Goal: Communication & Community: Answer question/provide support

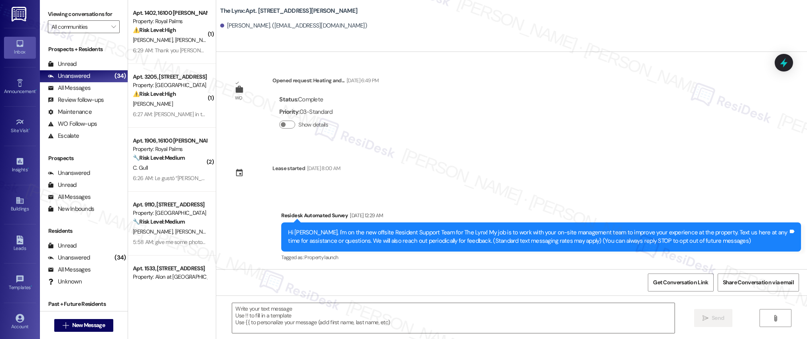
scroll to position [0, 0]
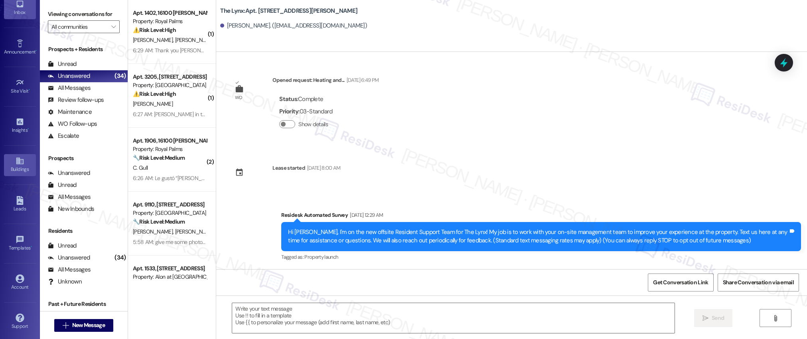
click at [17, 166] on div "Buildings" at bounding box center [20, 169] width 40 height 8
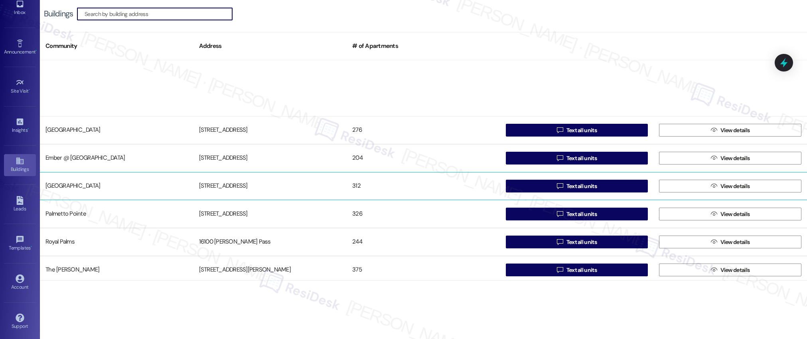
scroll to position [87, 0]
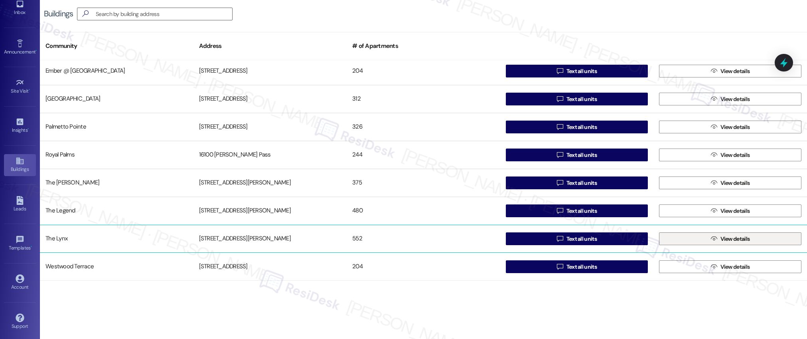
click at [712, 239] on span " View details" at bounding box center [730, 239] width 42 height 12
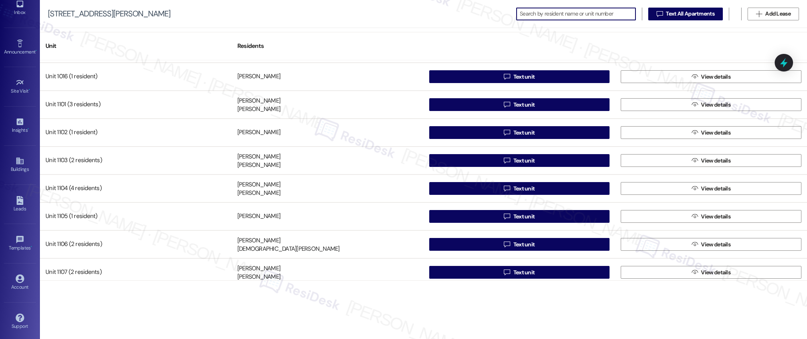
scroll to position [3933, 0]
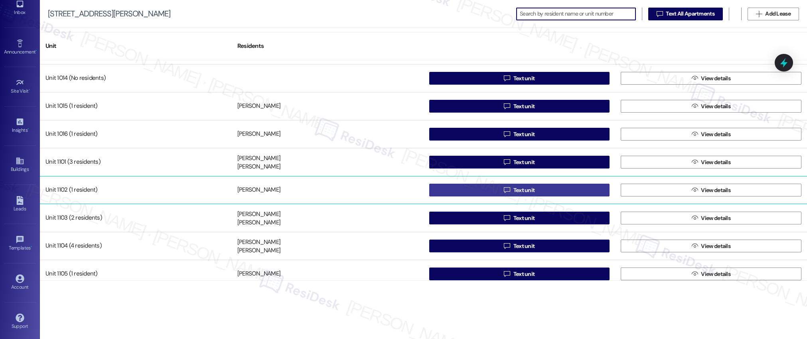
click at [523, 189] on span "Text unit" at bounding box center [524, 190] width 22 height 8
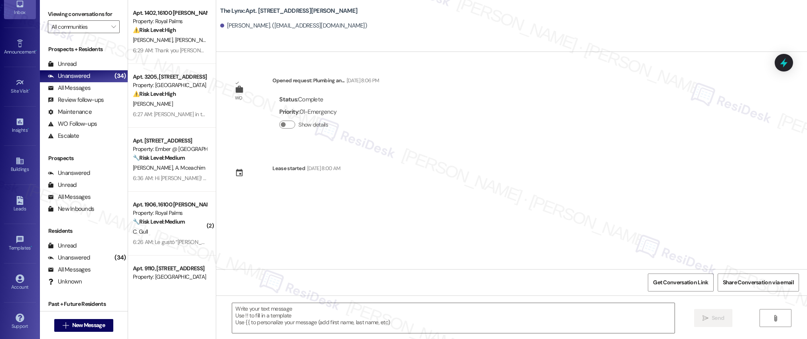
type textarea "Fetching suggested responses. Please feel free to read through the conversation…"
click at [687, 284] on span "Get Conversation Link" at bounding box center [680, 282] width 55 height 8
click at [18, 160] on icon at bounding box center [19, 158] width 7 height 7
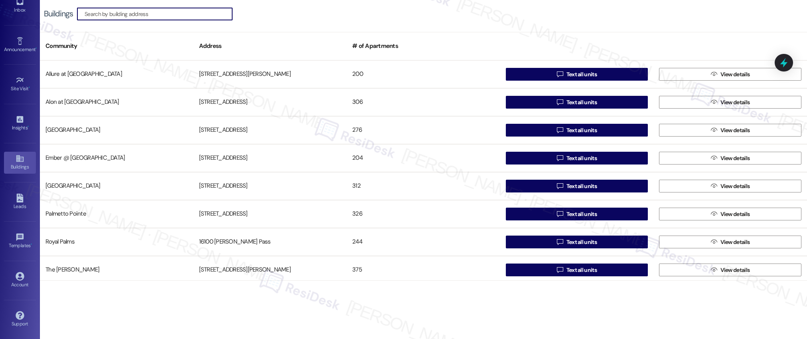
scroll to position [87, 0]
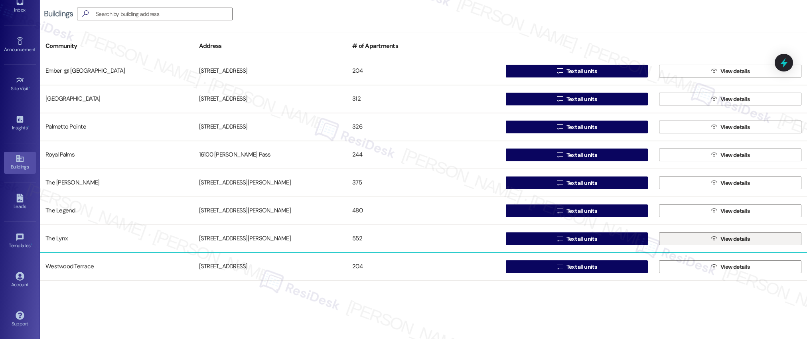
click at [733, 240] on span "View details" at bounding box center [735, 239] width 30 height 8
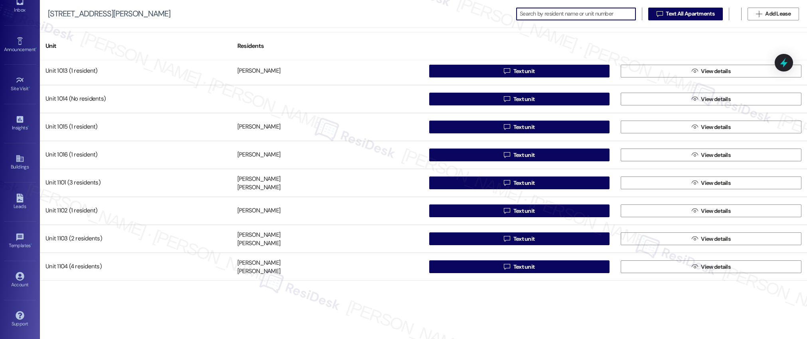
scroll to position [3919, 0]
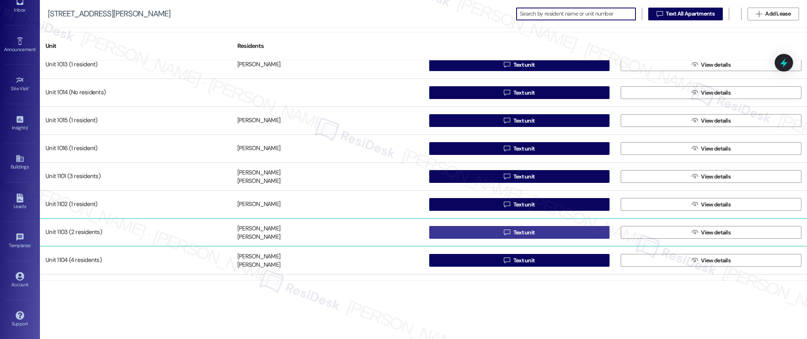
click at [519, 233] on span "Text unit" at bounding box center [524, 232] width 22 height 8
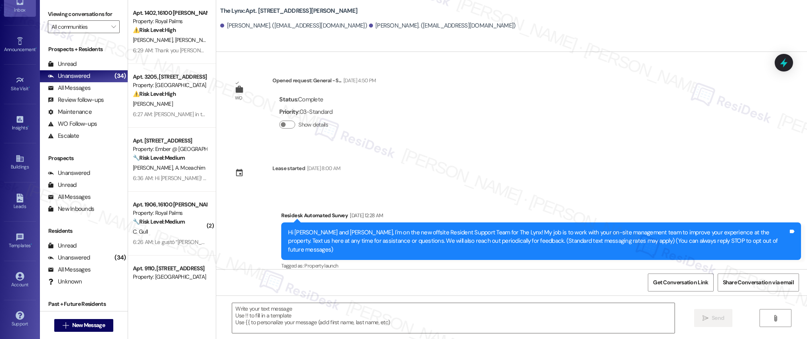
type textarea "Fetching suggested responses. Please feel free to read through the conversation…"
click at [18, 160] on icon at bounding box center [20, 158] width 9 height 9
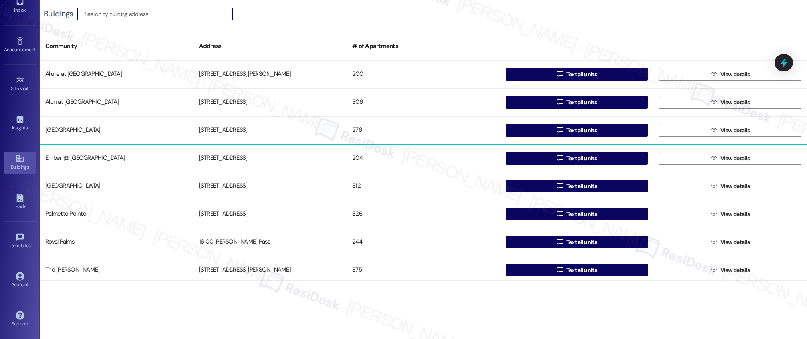
scroll to position [87, 0]
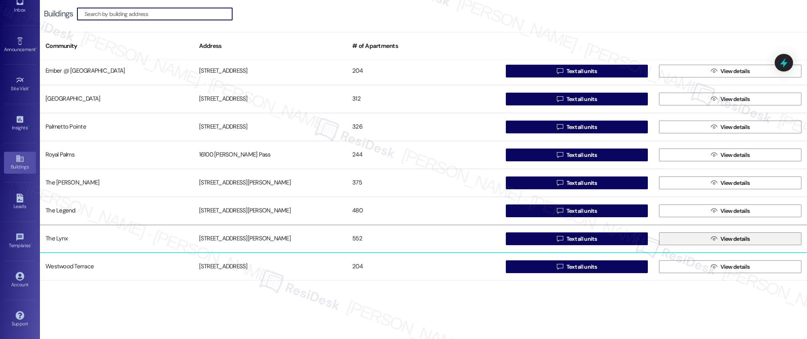
click at [730, 239] on span "View details" at bounding box center [735, 239] width 30 height 8
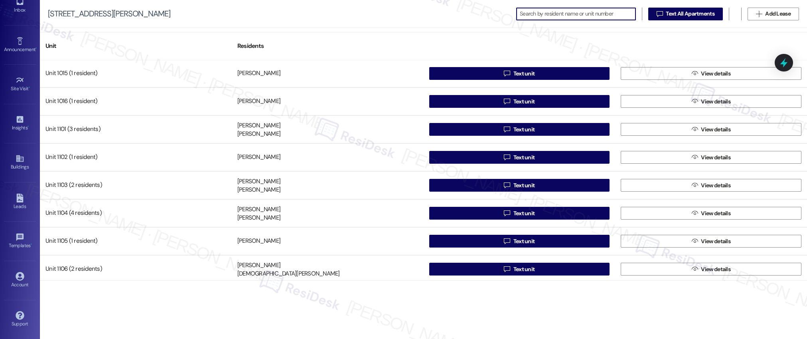
scroll to position [3965, 0]
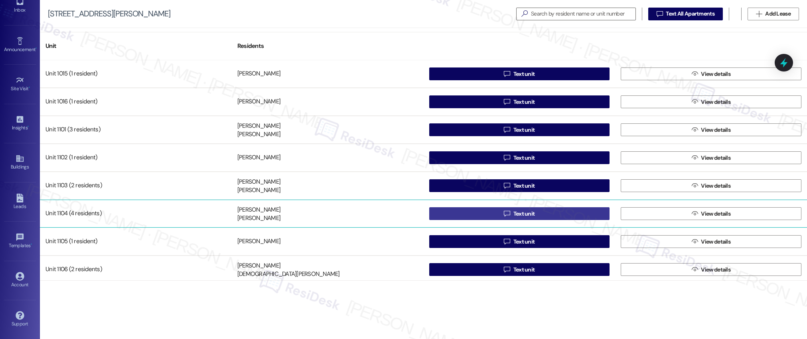
click at [521, 214] on span "Text unit" at bounding box center [524, 213] width 22 height 8
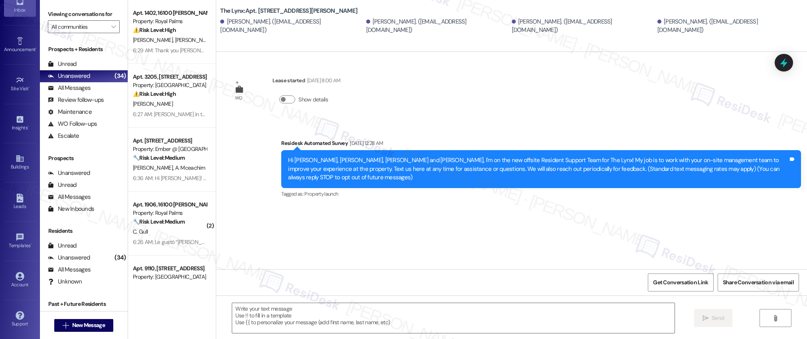
type textarea "Fetching suggested responses. Please feel free to read through the conversation…"
click at [16, 157] on icon at bounding box center [20, 158] width 9 height 9
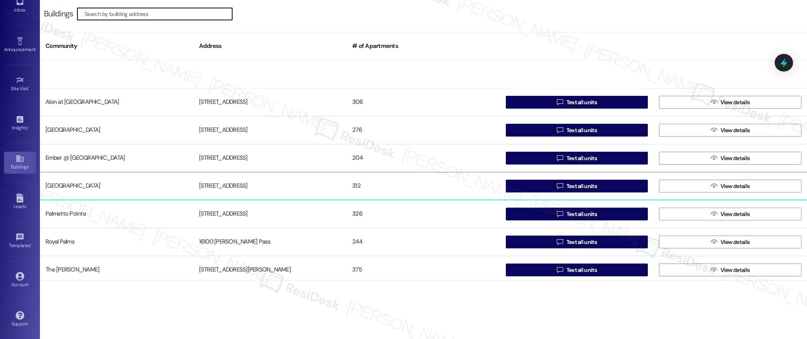
scroll to position [87, 0]
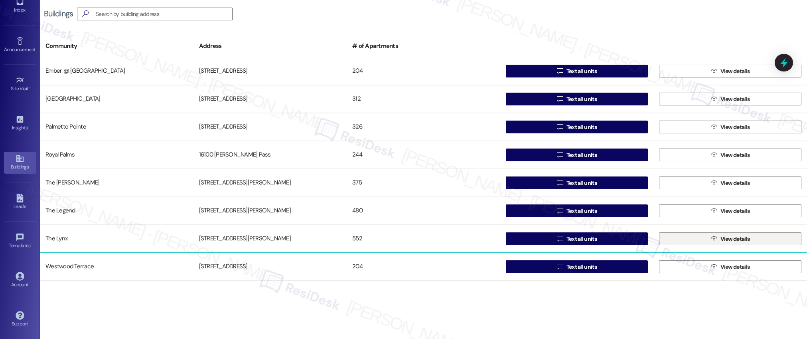
click at [723, 239] on span "View details" at bounding box center [735, 239] width 30 height 8
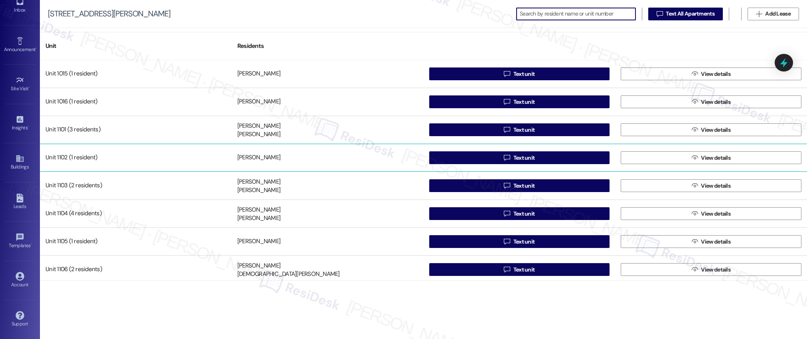
scroll to position [3965, 0]
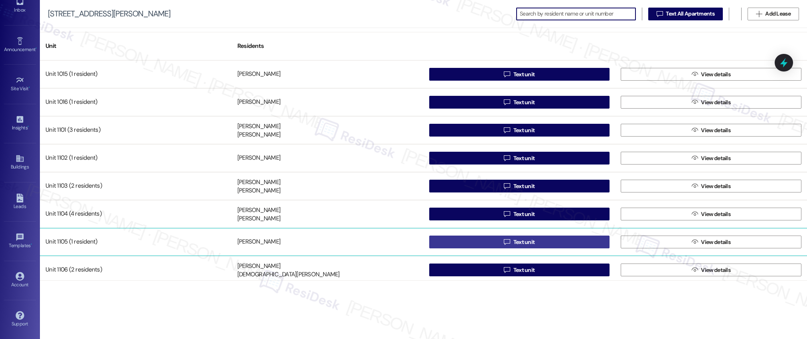
click at [519, 241] on span "Text unit" at bounding box center [524, 242] width 22 height 8
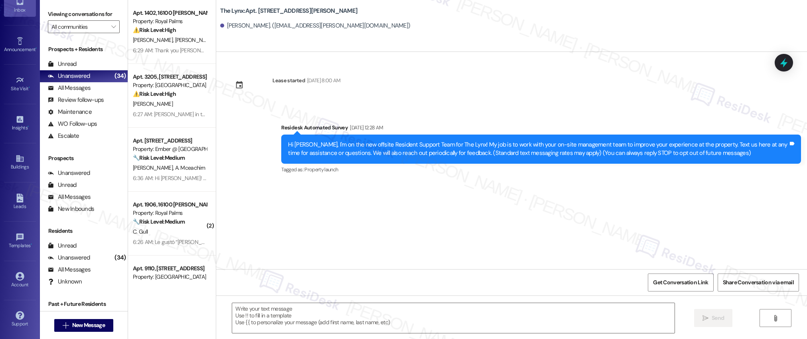
type textarea "Fetching suggested responses. Please feel free to read through the conversation…"
click at [18, 162] on icon at bounding box center [20, 158] width 9 height 9
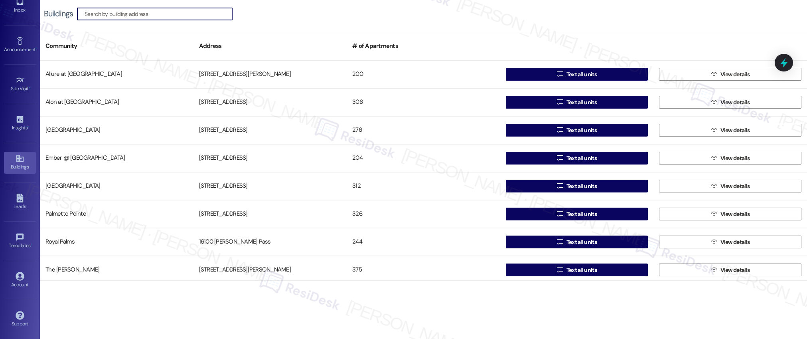
scroll to position [87, 0]
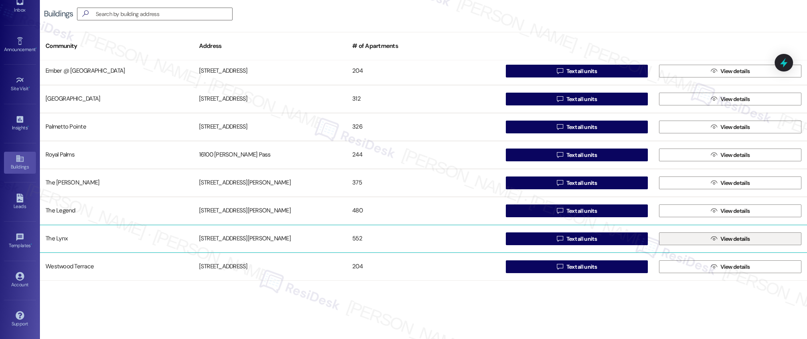
click at [735, 245] on button " View details" at bounding box center [730, 238] width 142 height 13
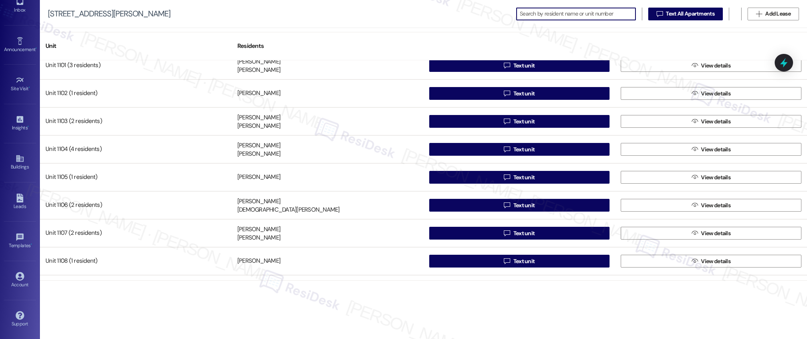
scroll to position [4036, 0]
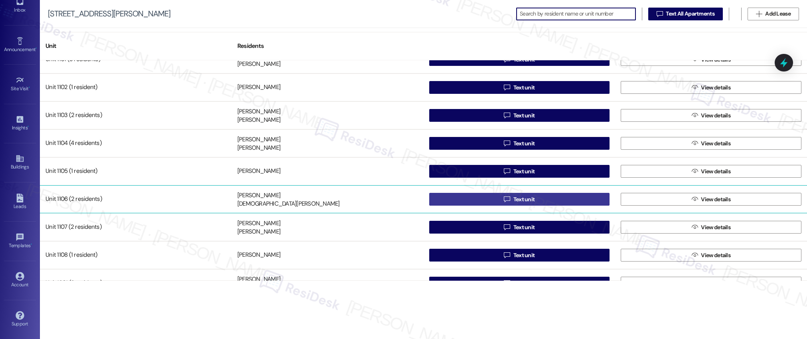
click at [521, 199] on span "Text unit" at bounding box center [524, 199] width 22 height 8
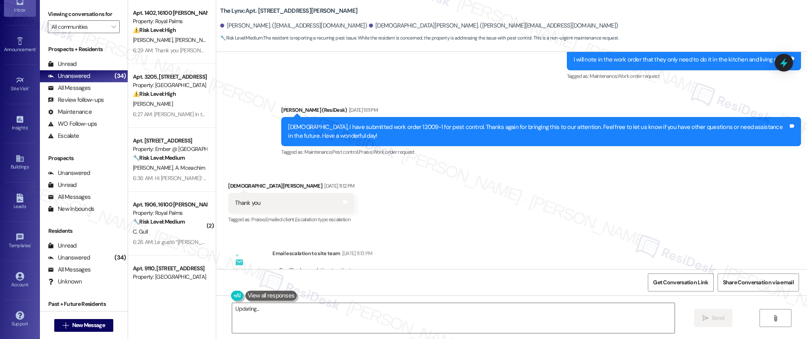
scroll to position [1395, 0]
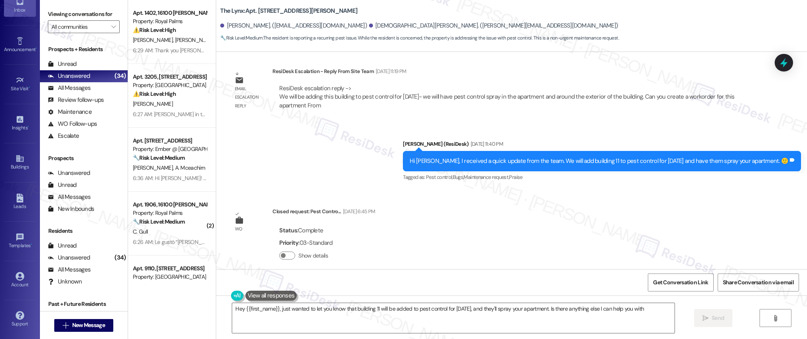
type textarea "Hey {{first_name}}, just wanted to let you know that building 11 will be added …"
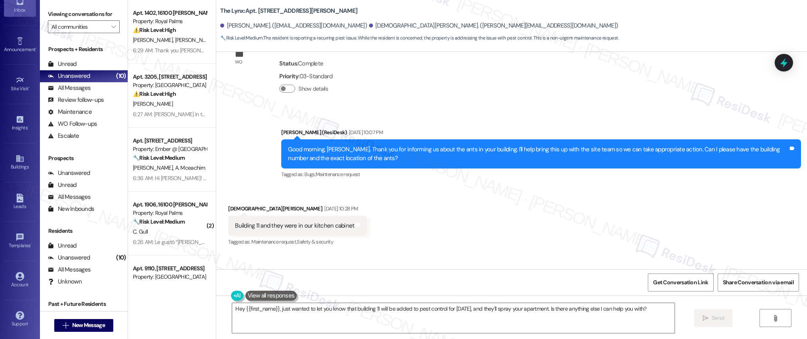
scroll to position [391, 0]
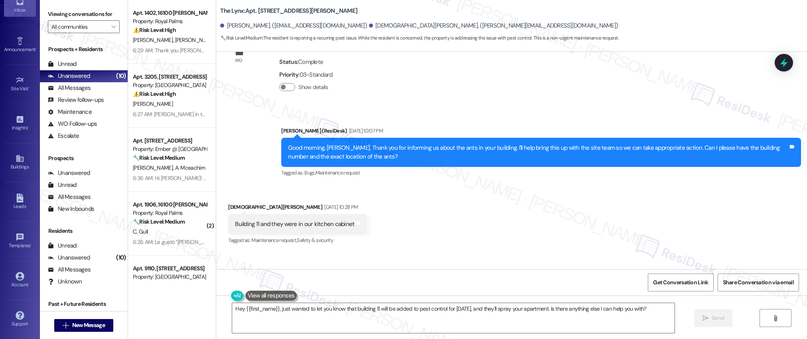
drag, startPoint x: 673, startPoint y: 283, endPoint x: 663, endPoint y: 247, distance: 37.6
click at [673, 283] on span "Get Conversation Link" at bounding box center [680, 282] width 55 height 8
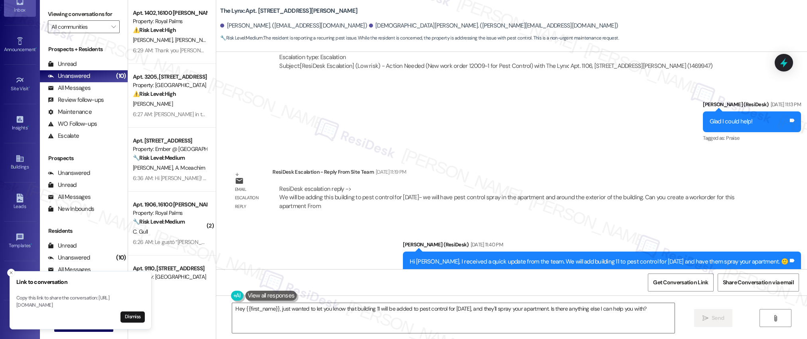
scroll to position [1308, 0]
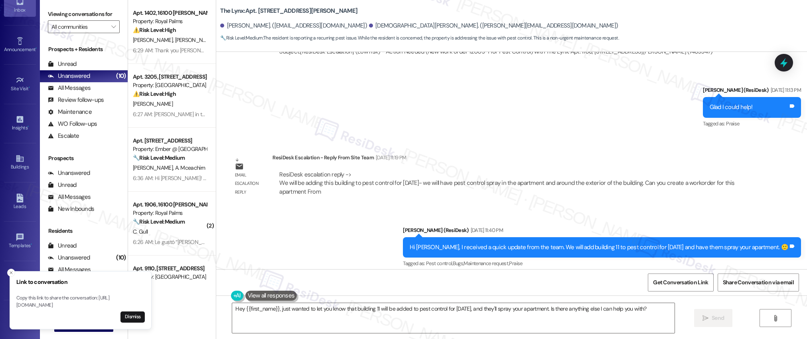
click at [375, 176] on div "ResiDesk escalation reply -> We will be adding this building to pest control fo…" at bounding box center [506, 182] width 455 height 25
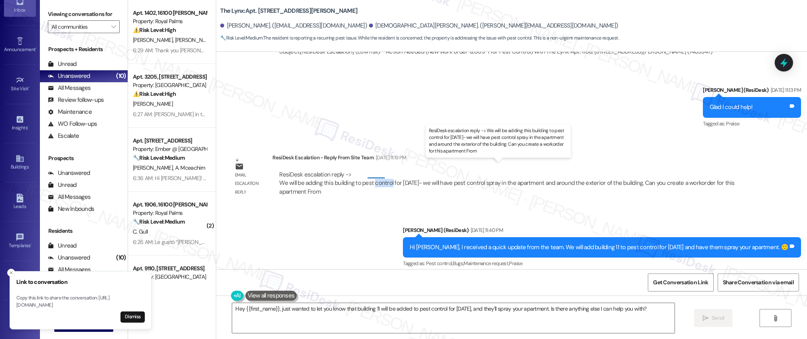
click at [375, 176] on div "ResiDesk escalation reply -> We will be adding this building to pest control fo…" at bounding box center [506, 182] width 455 height 25
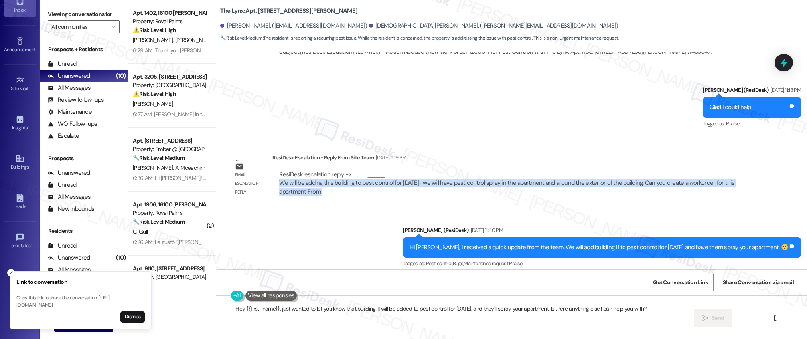
scroll to position [1303, 0]
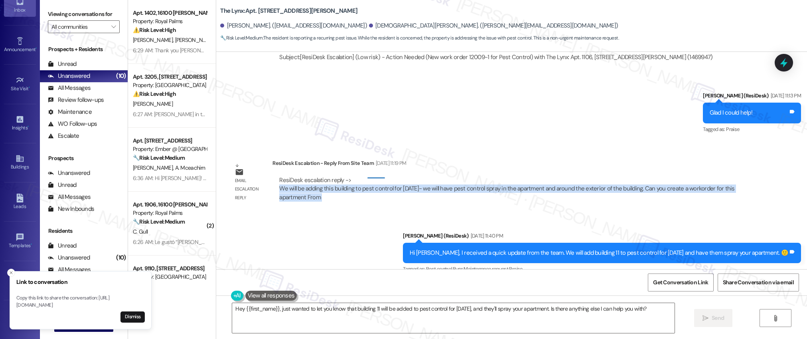
copy div "We will be adding this building to pest control for [DATE]- we will have pest c…"
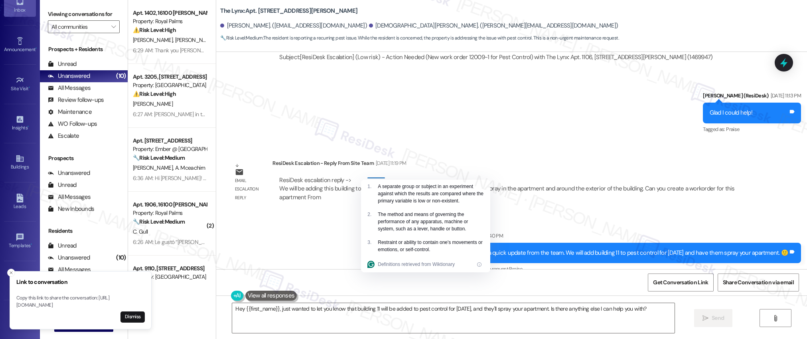
click at [337, 112] on div "Sent via SMS [PERSON_NAME] (ResiDesk) [DATE] 11:13 PM Glad I could help! Tags a…" at bounding box center [511, 106] width 591 height 67
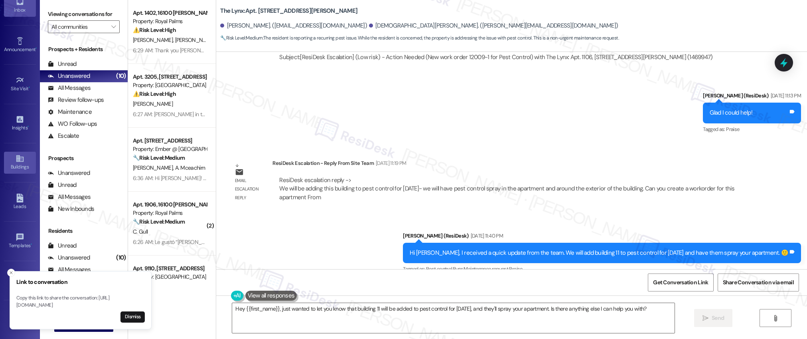
click at [18, 164] on div "Buildings" at bounding box center [20, 167] width 40 height 8
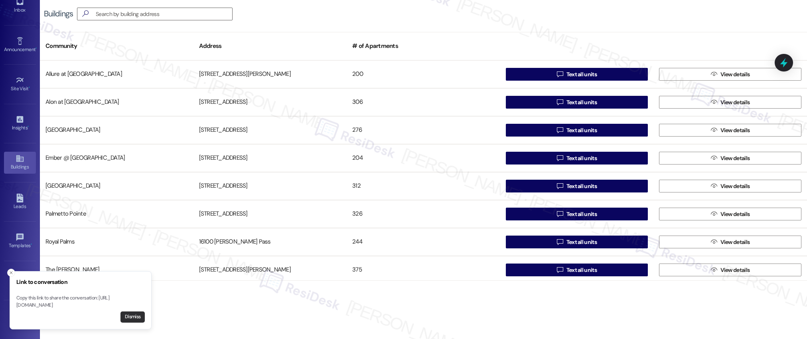
click at [133, 318] on button "Dismiss" at bounding box center [132, 316] width 24 height 11
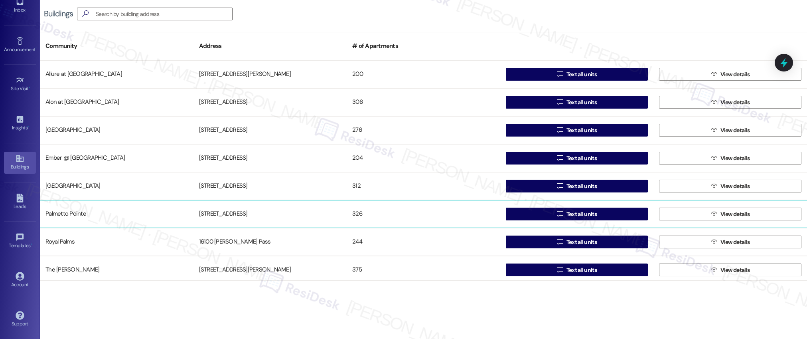
scroll to position [87, 0]
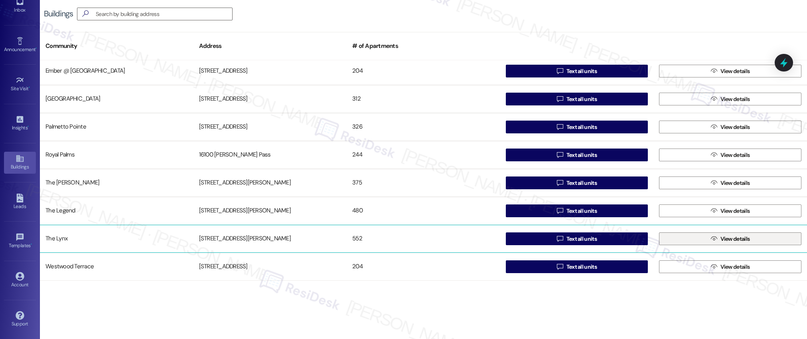
click at [748, 240] on span "View details" at bounding box center [735, 239] width 33 height 8
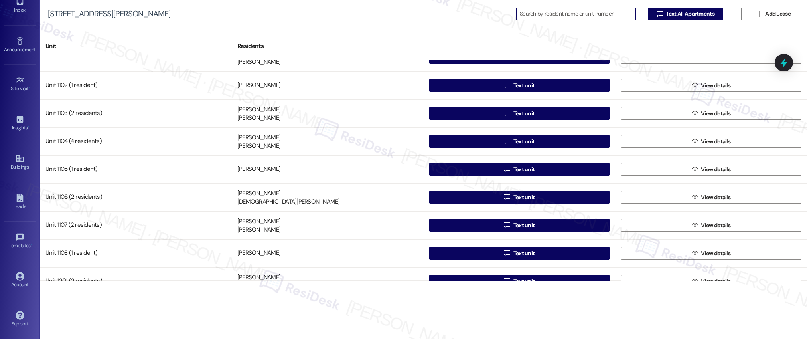
scroll to position [4039, 0]
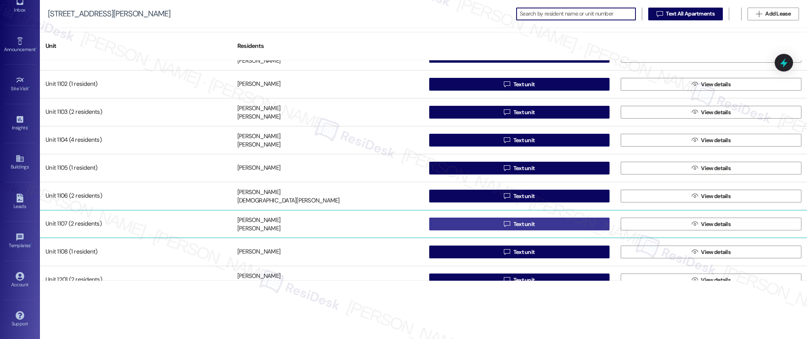
click at [519, 223] on span "Text unit" at bounding box center [524, 224] width 22 height 8
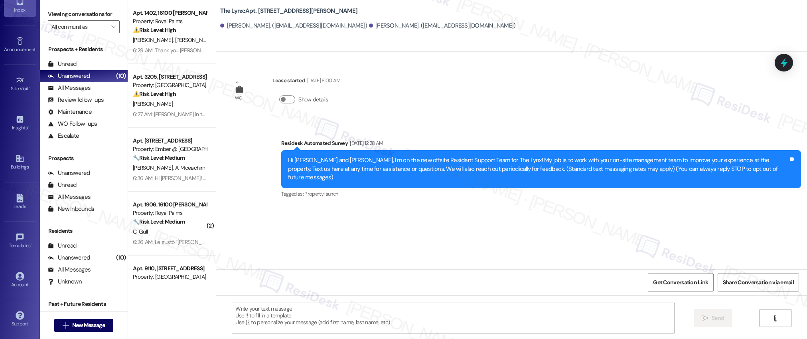
type textarea "Fetching suggested responses. Please feel free to read through the conversation…"
click at [16, 158] on icon at bounding box center [19, 158] width 7 height 7
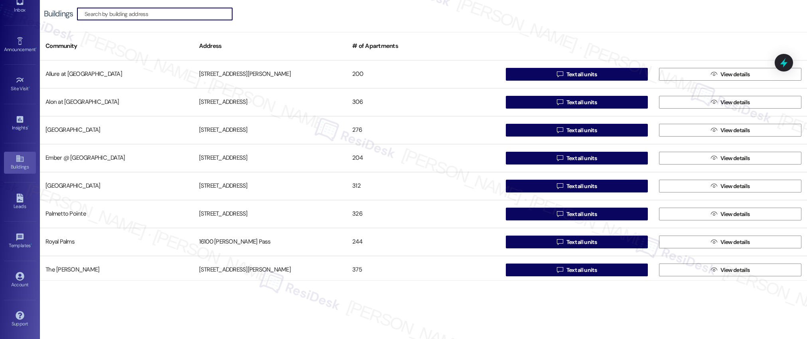
scroll to position [87, 0]
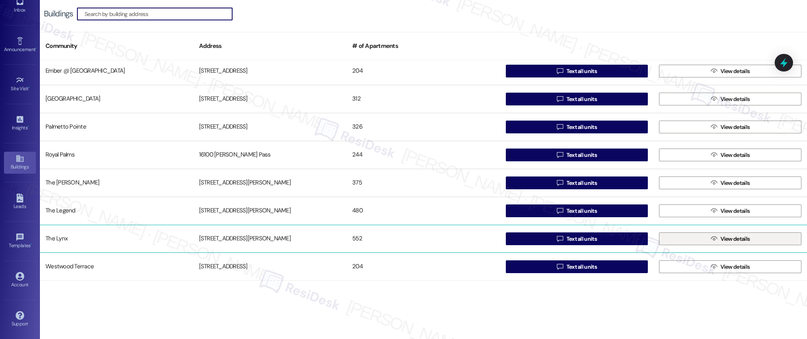
click at [726, 241] on span "View details" at bounding box center [735, 239] width 30 height 8
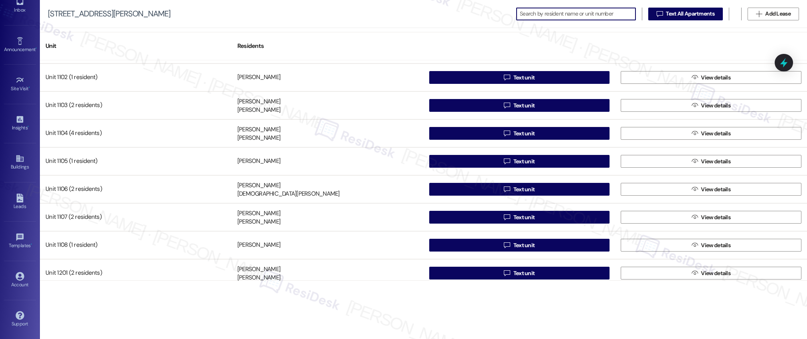
scroll to position [4060, 0]
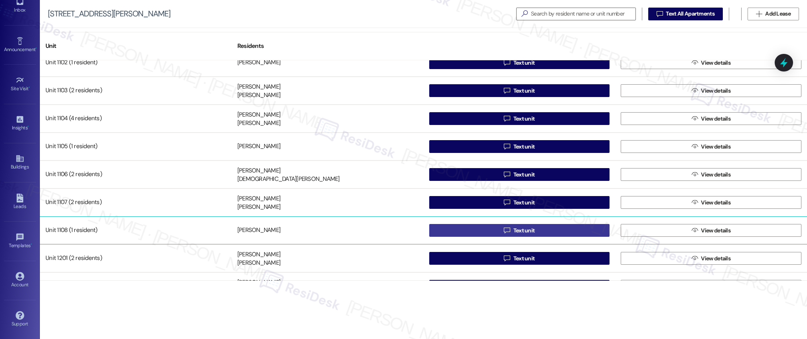
click at [523, 230] on span "Text unit" at bounding box center [524, 230] width 22 height 8
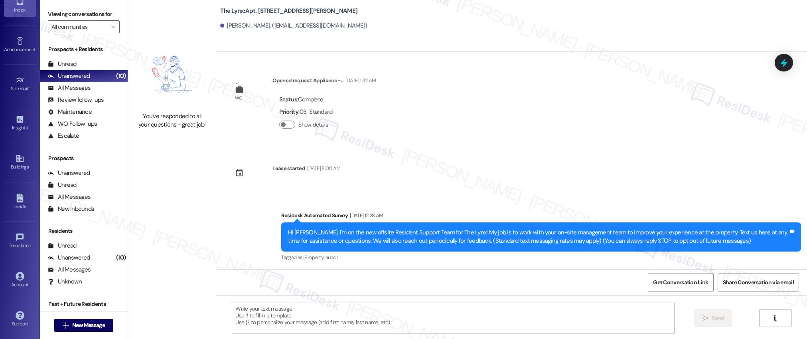
type textarea "Fetching suggested responses. Please feel free to read through the conversation…"
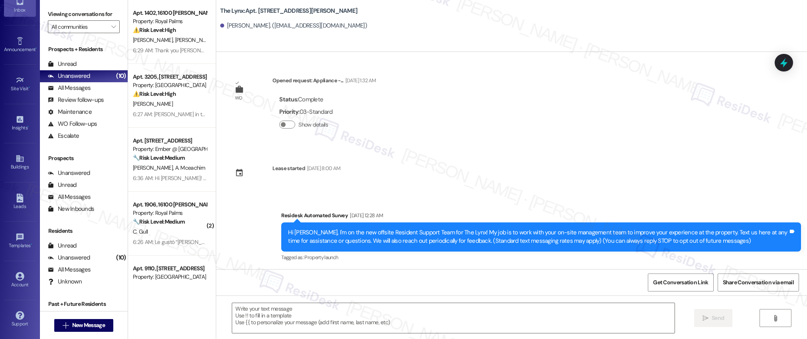
type textarea "Fetching suggested responses. Please feel free to read through the conversation…"
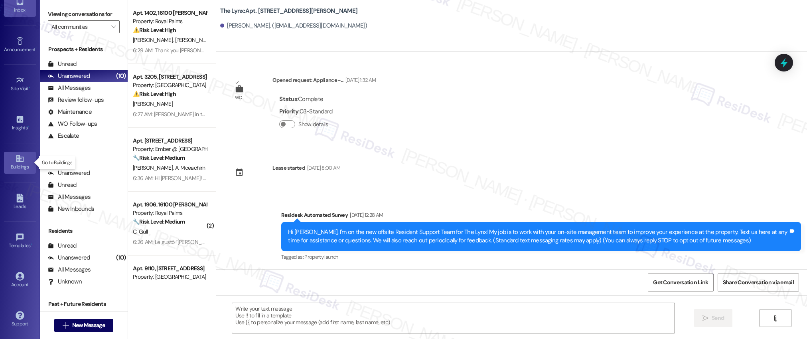
click at [16, 166] on div "Buildings" at bounding box center [20, 167] width 40 height 8
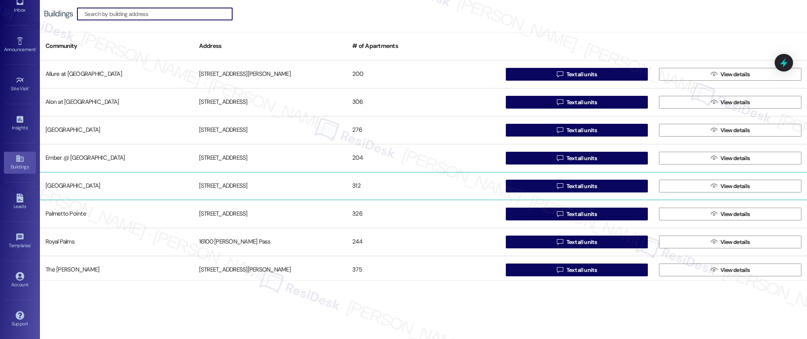
scroll to position [87, 0]
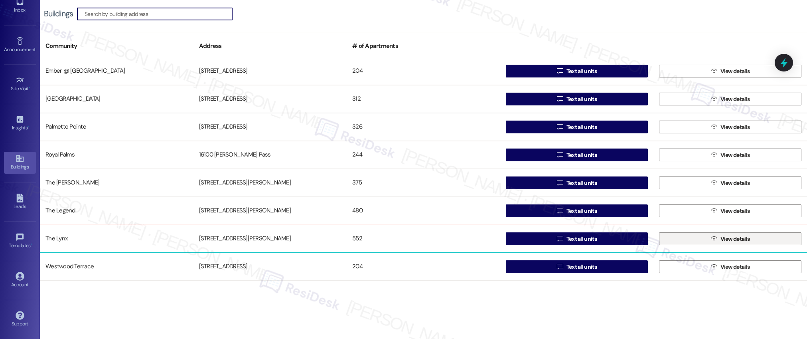
click at [740, 240] on span "View details" at bounding box center [735, 239] width 30 height 8
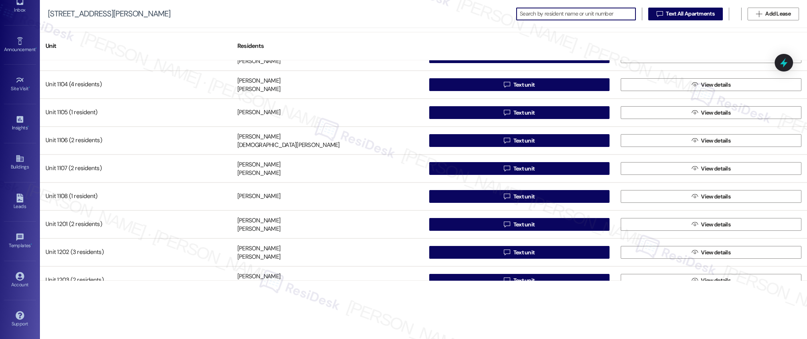
scroll to position [4096, 0]
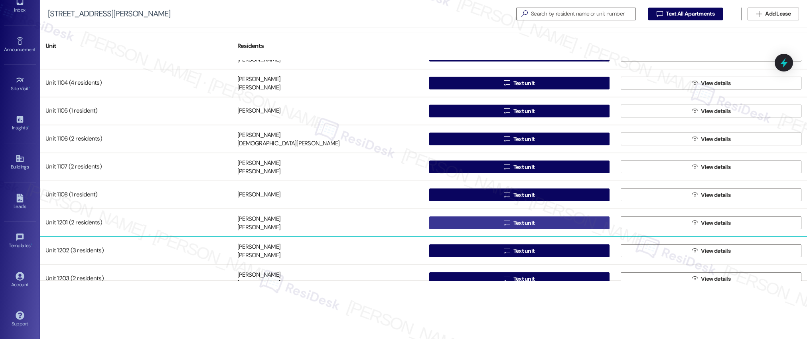
click at [519, 223] on div "Unit 1101 (3 residents) [PERSON_NAME] [PERSON_NAME] [PERSON_NAME]  Text unit …" at bounding box center [423, 170] width 767 height 220
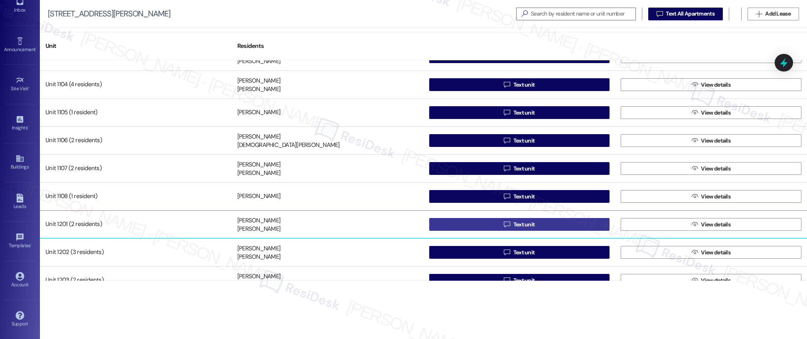
click at [520, 224] on span "Text unit" at bounding box center [524, 224] width 22 height 8
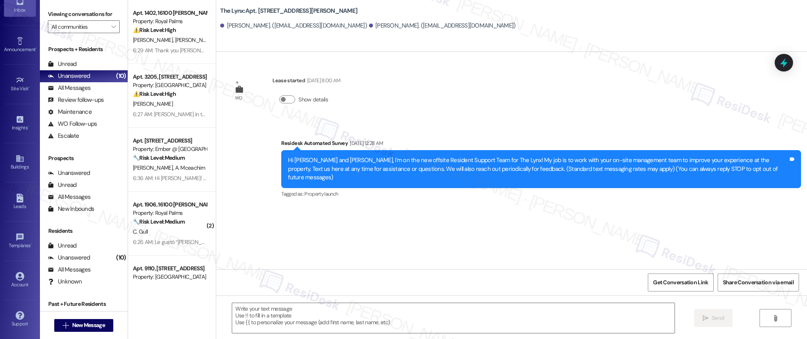
type textarea "Fetching suggested responses. Please feel free to read through the conversation…"
click at [20, 237] on icon at bounding box center [20, 237] width 9 height 9
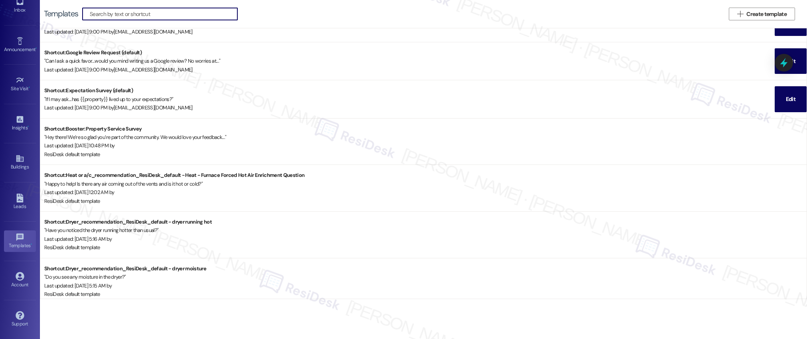
scroll to position [191, 0]
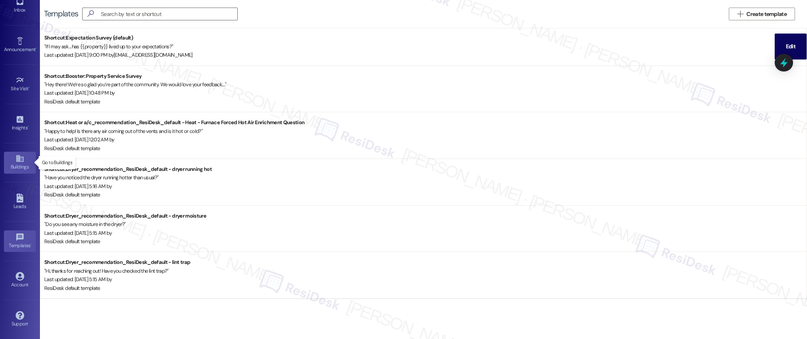
click at [18, 156] on icon at bounding box center [20, 158] width 9 height 9
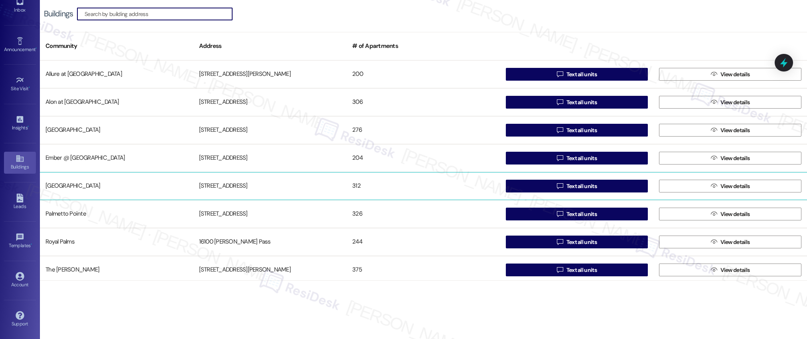
scroll to position [87, 0]
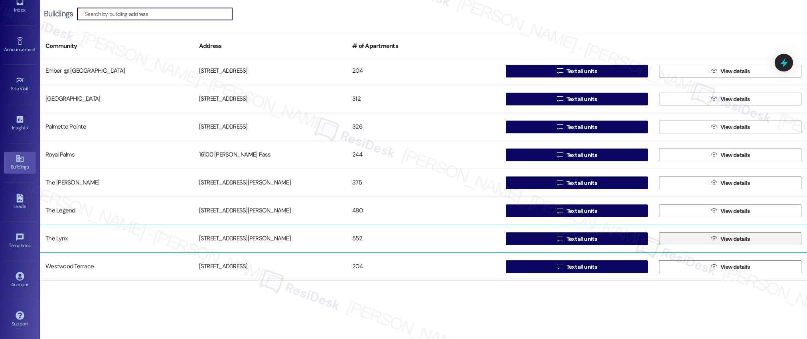
click at [727, 239] on span "View details" at bounding box center [735, 239] width 30 height 8
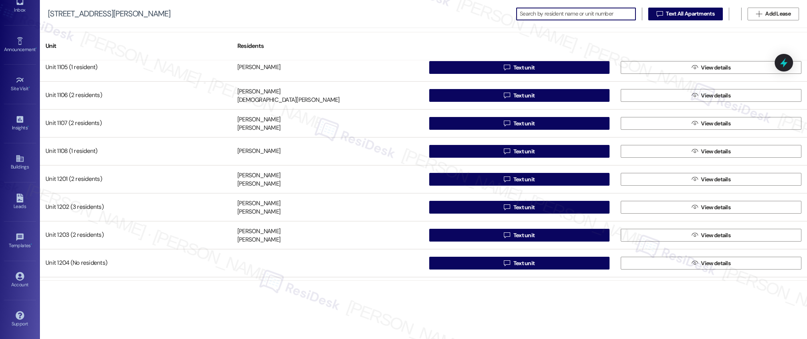
scroll to position [4141, 0]
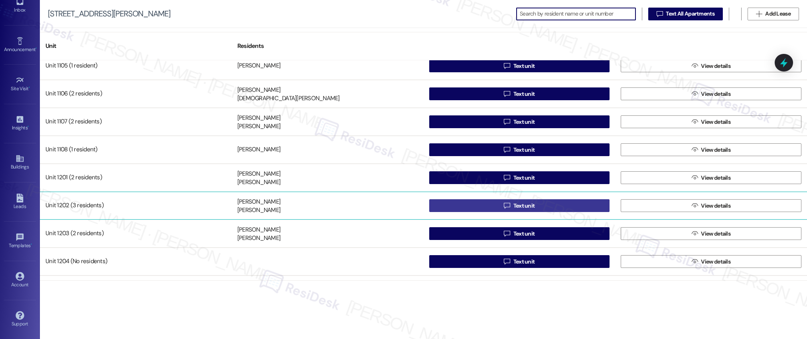
click at [525, 205] on span "Text unit" at bounding box center [524, 205] width 22 height 8
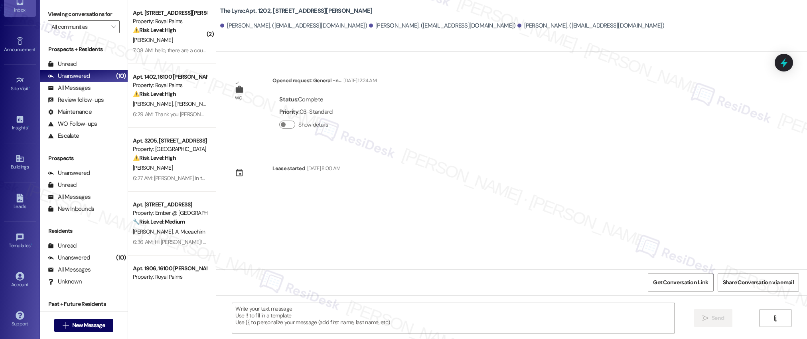
type textarea "Fetching suggested responses. Please feel free to read through the conversation…"
click at [688, 283] on span "Get Conversation Link" at bounding box center [680, 282] width 55 height 8
click at [19, 162] on icon at bounding box center [20, 158] width 9 height 9
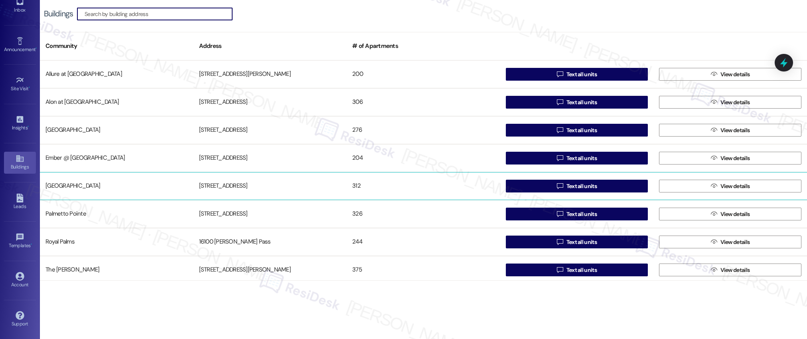
scroll to position [87, 0]
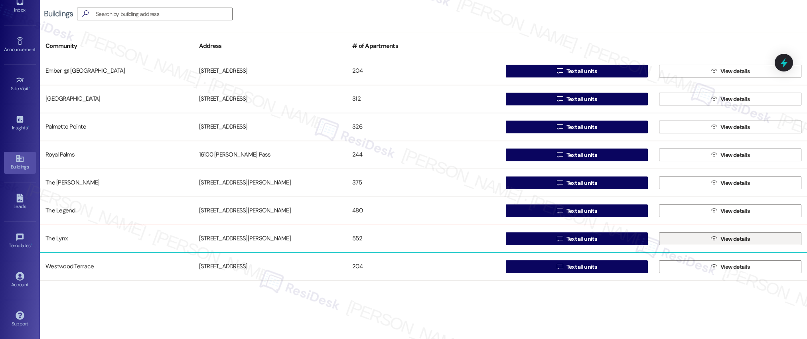
click at [715, 238] on span " View details" at bounding box center [730, 239] width 42 height 12
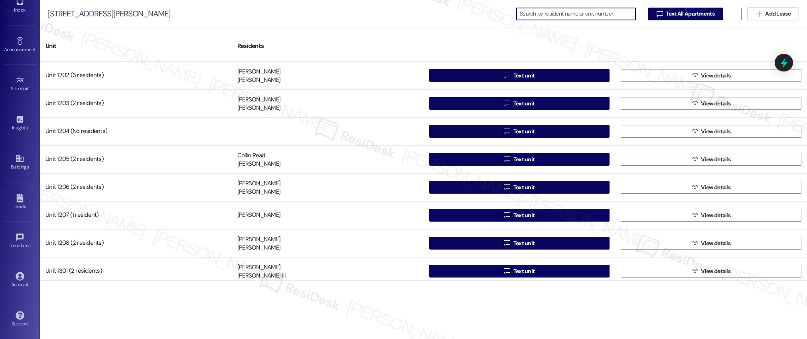
scroll to position [4270, 0]
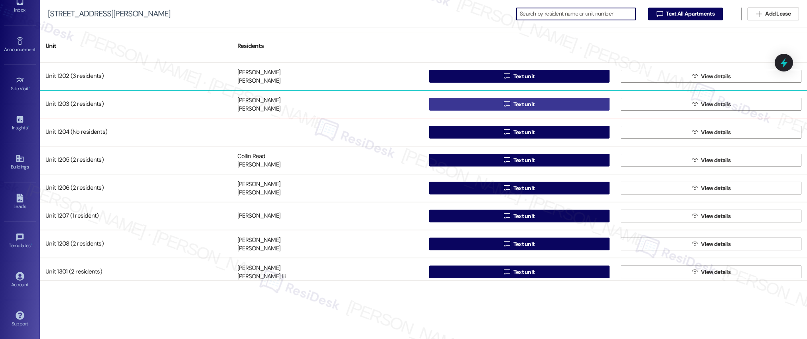
click at [519, 104] on span "Text unit" at bounding box center [524, 104] width 22 height 8
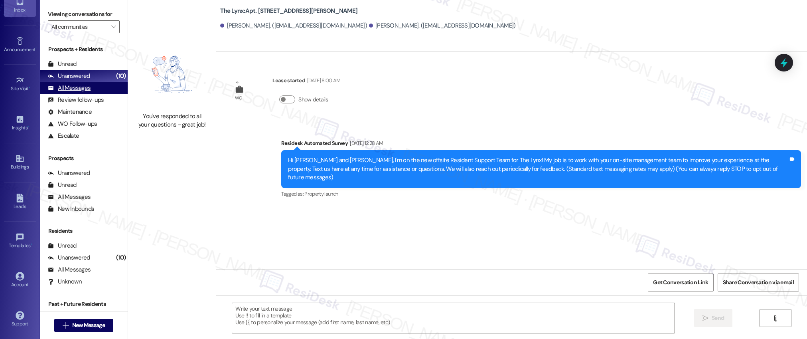
type textarea "Fetching suggested responses. Please feel free to read through the conversation…"
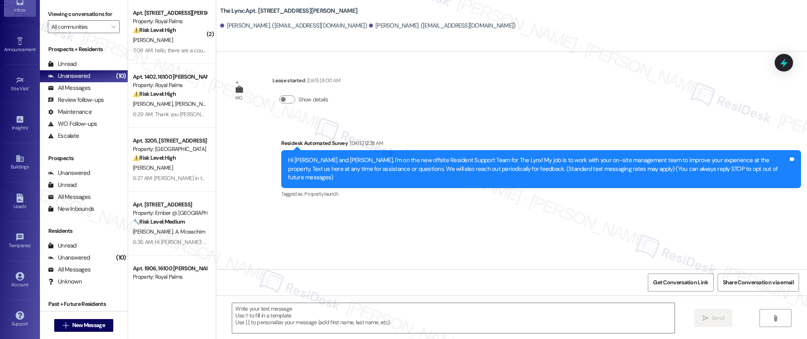
type textarea "Fetching suggested responses. Please feel free to read through the conversation…"
click at [19, 160] on icon at bounding box center [20, 158] width 9 height 9
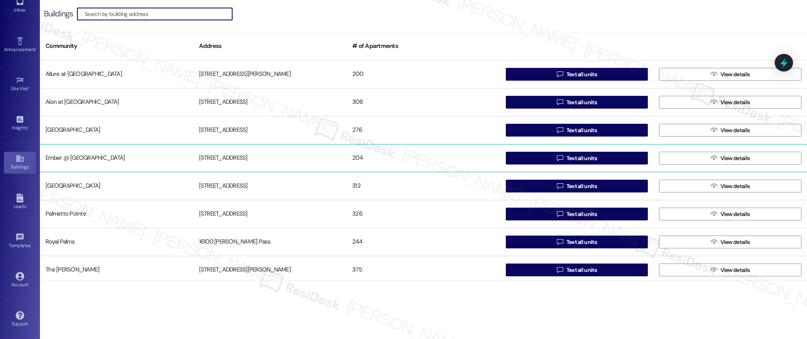
scroll to position [87, 0]
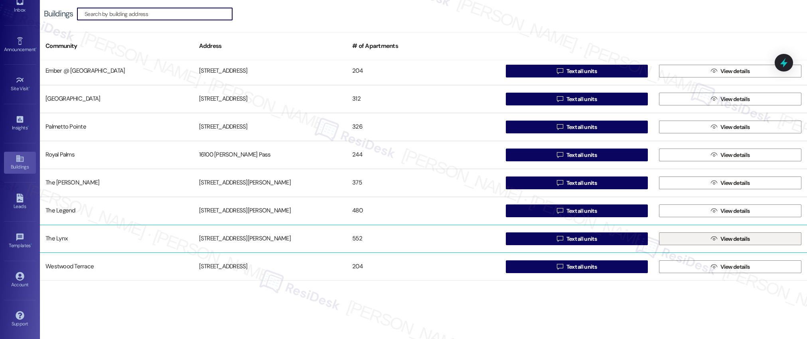
click at [728, 239] on span "View details" at bounding box center [735, 239] width 30 height 8
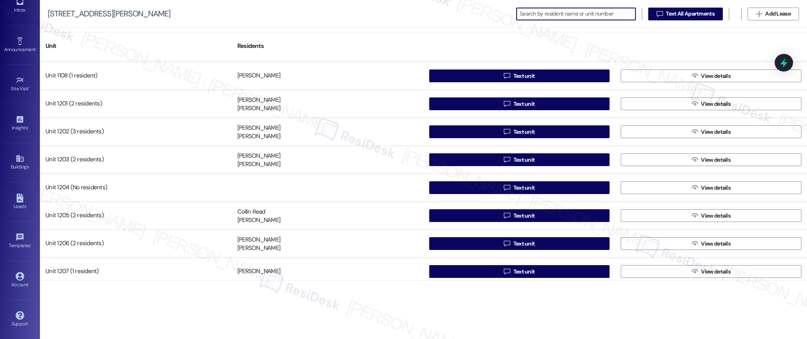
scroll to position [4225, 0]
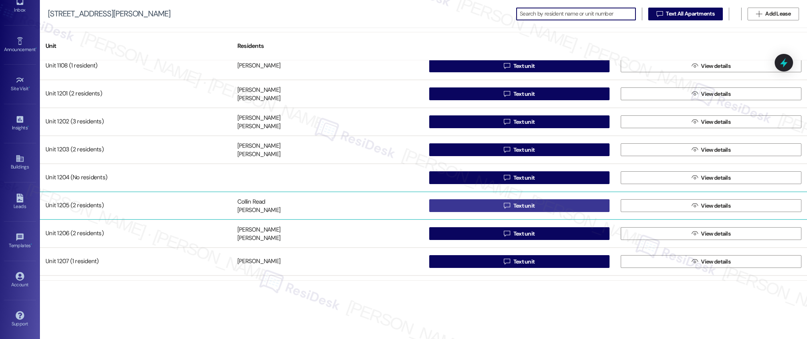
click at [517, 206] on span "Text unit" at bounding box center [524, 205] width 22 height 8
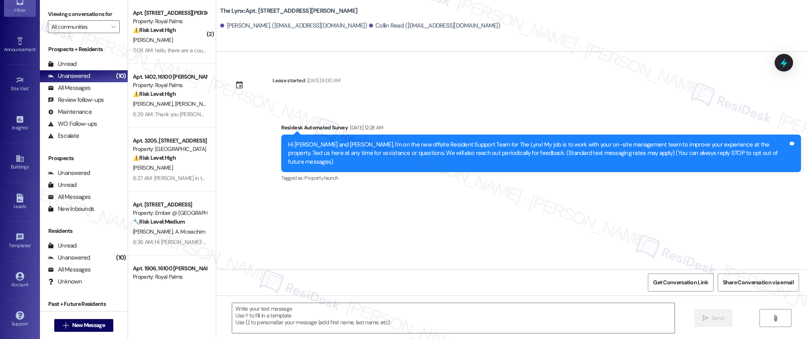
type textarea "Fetching suggested responses. Please feel free to read through the conversation…"
click at [16, 160] on icon at bounding box center [19, 158] width 7 height 7
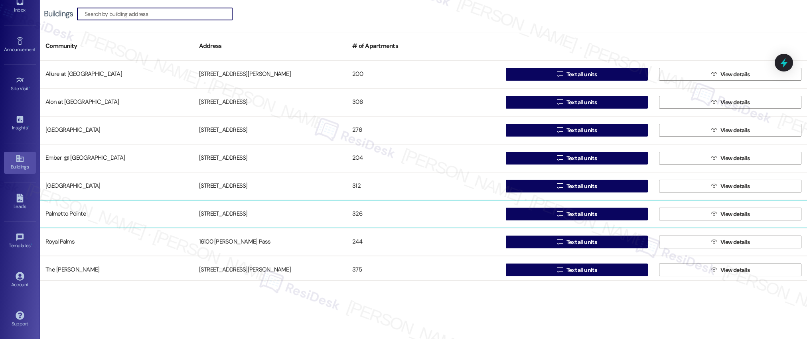
scroll to position [87, 0]
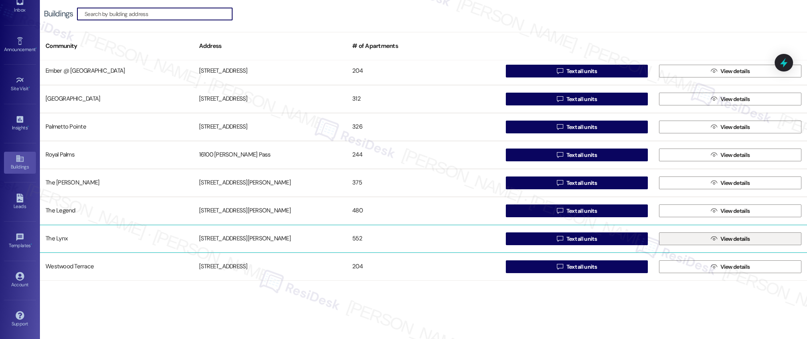
click at [720, 239] on span "View details" at bounding box center [735, 239] width 30 height 8
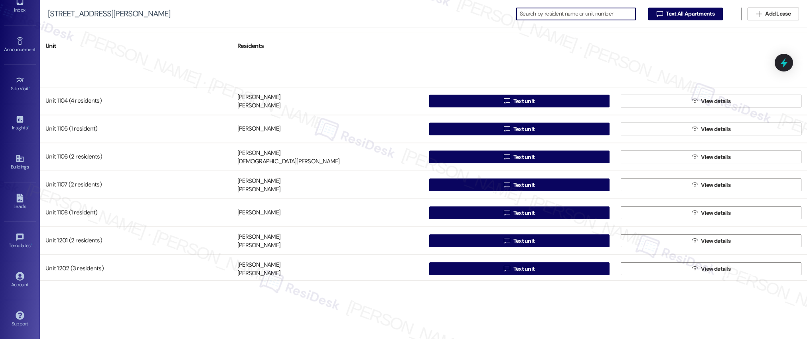
scroll to position [4283, 0]
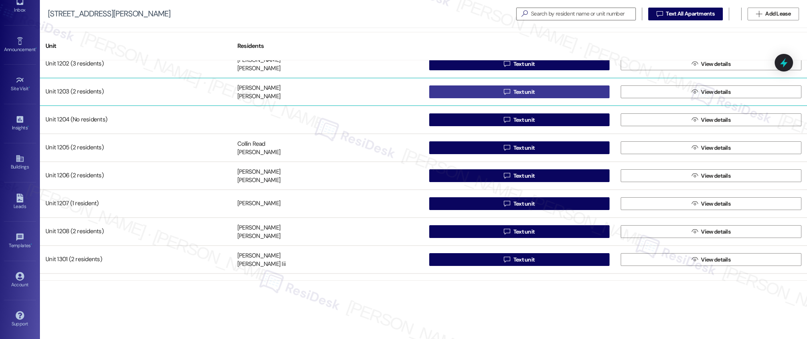
click at [521, 93] on span "Text unit" at bounding box center [524, 92] width 22 height 8
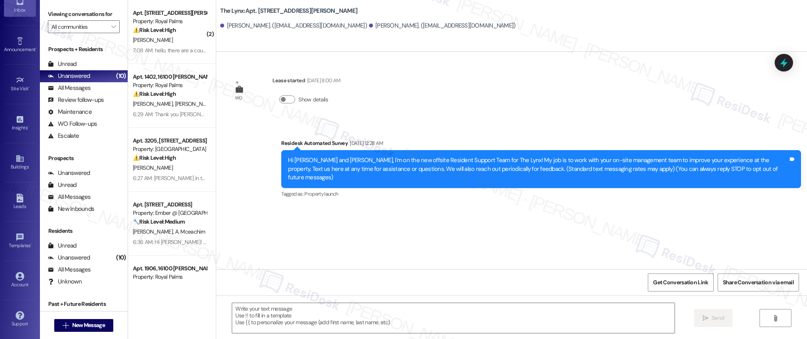
type textarea "Fetching suggested responses. Please feel free to read through the conversation…"
click at [16, 159] on icon at bounding box center [20, 158] width 9 height 9
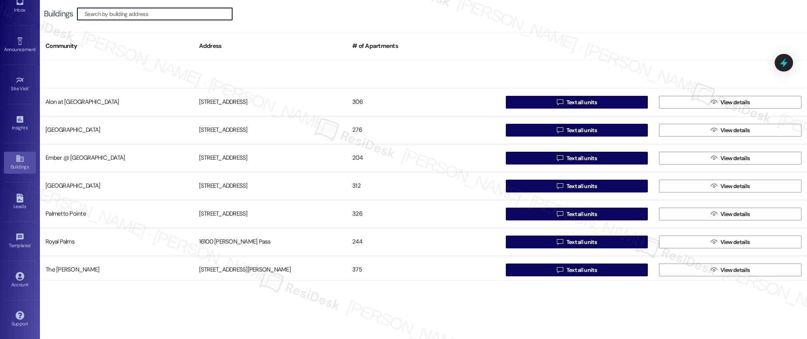
scroll to position [87, 0]
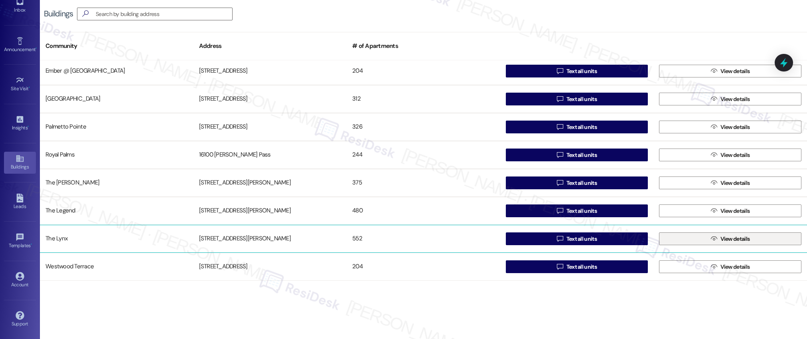
click at [726, 239] on span "View details" at bounding box center [735, 239] width 30 height 8
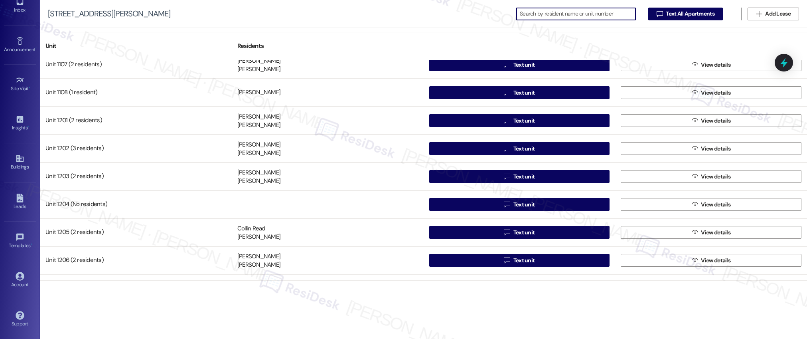
scroll to position [4208, 0]
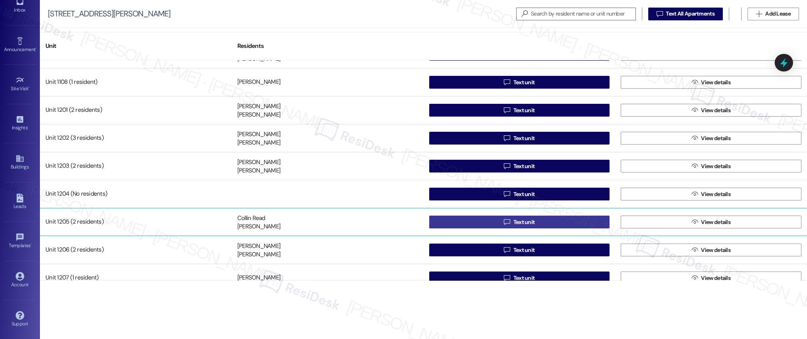
click at [525, 223] on div "Unit 1106 (2 residents) [PERSON_NAME] [DEMOGRAPHIC_DATA][PERSON_NAME]  Text un…" at bounding box center [423, 170] width 767 height 220
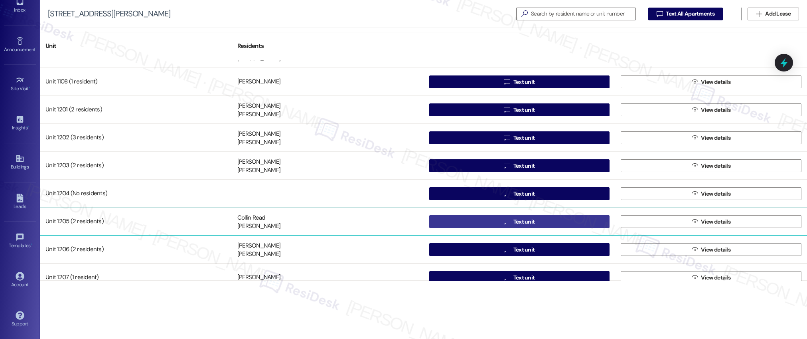
click at [518, 222] on span "Text unit" at bounding box center [524, 221] width 22 height 8
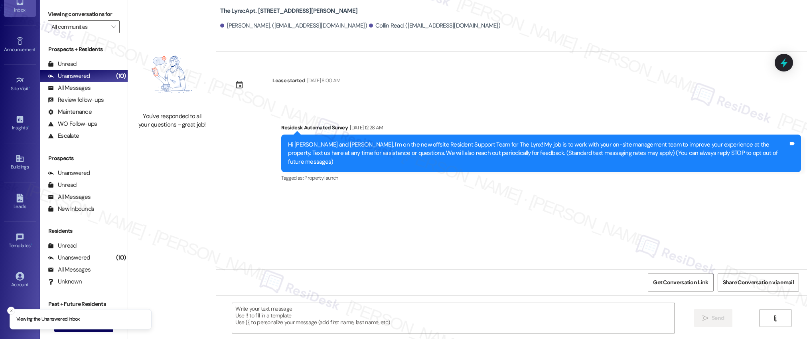
type textarea "Fetching suggested responses. Please feel free to read through the conversation…"
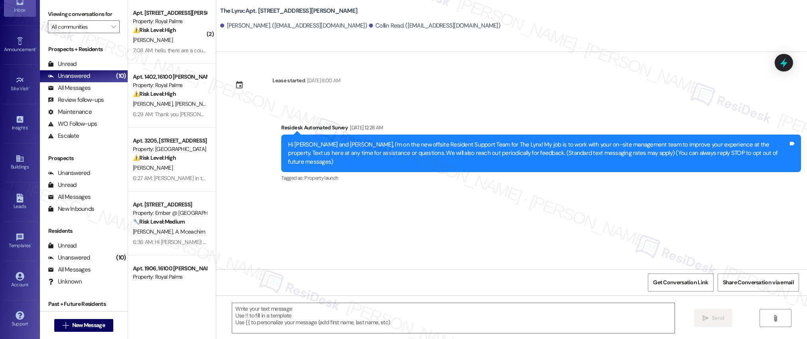
type textarea "Fetching suggested responses. Please feel free to read through the conversation…"
click at [20, 162] on icon at bounding box center [20, 158] width 9 height 9
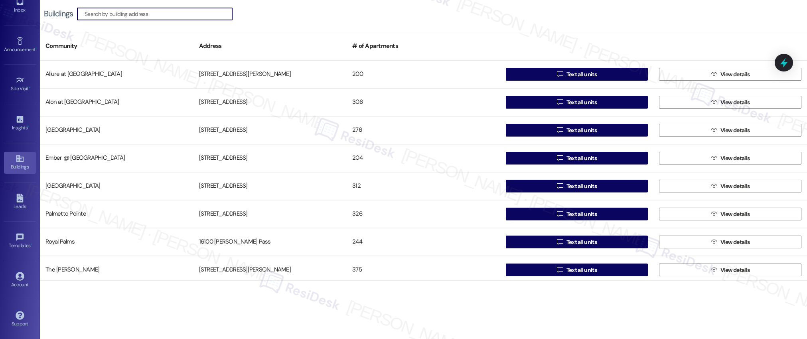
scroll to position [87, 0]
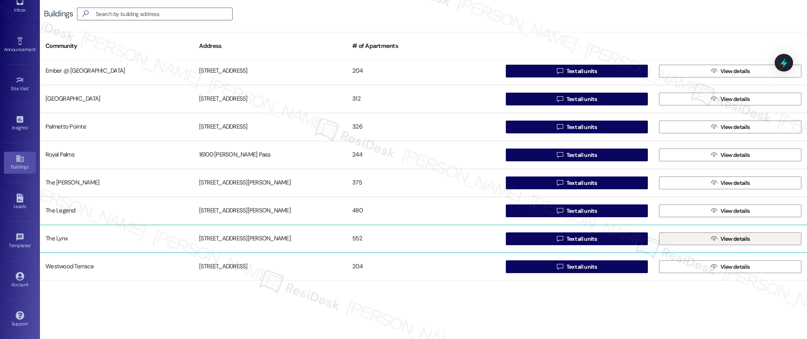
click at [727, 242] on span "View details" at bounding box center [735, 239] width 30 height 8
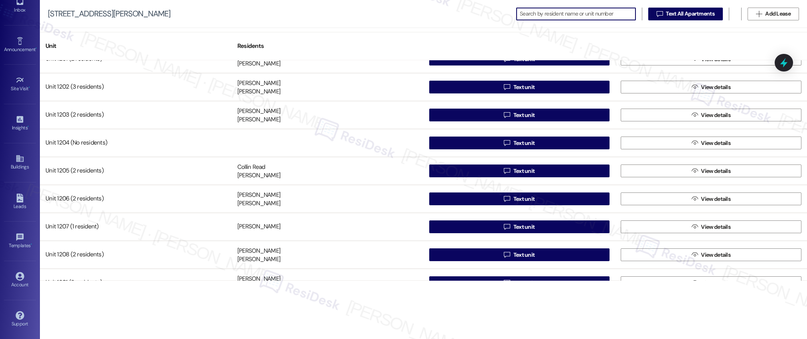
scroll to position [4259, 0]
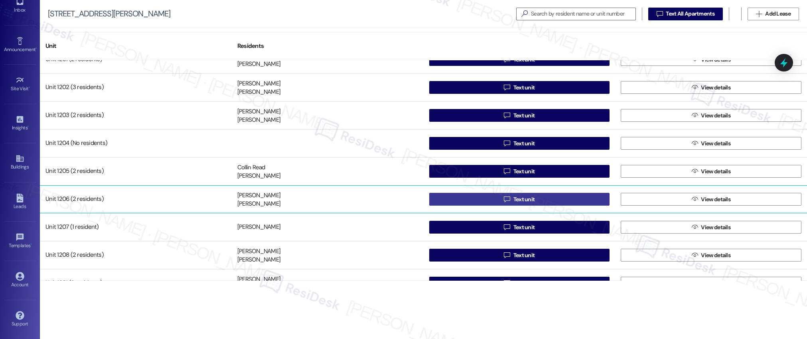
click at [519, 199] on span "Text unit" at bounding box center [524, 199] width 22 height 8
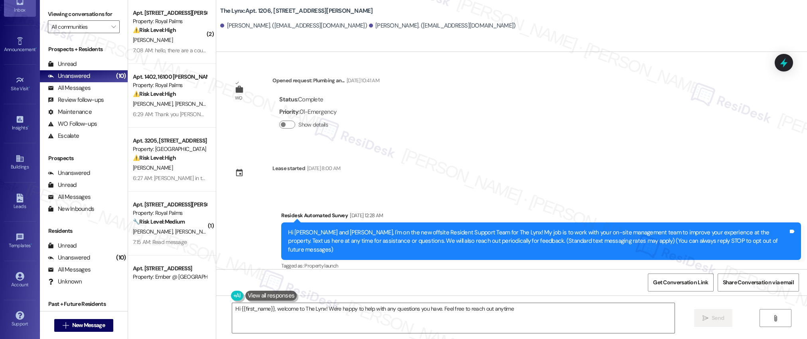
type textarea "Hi {{first_name}}, welcome to The Lynx! We're happy to help with any questions …"
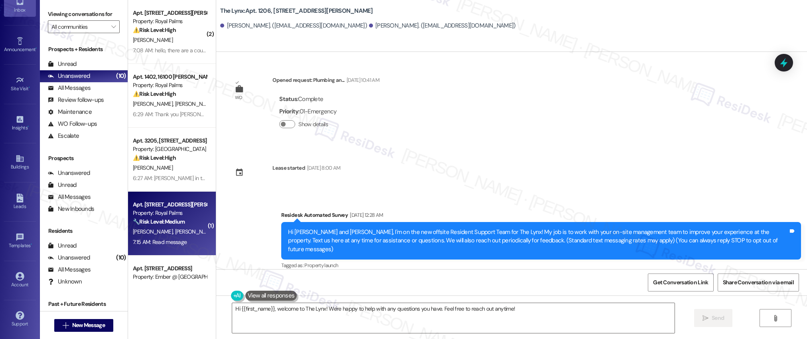
click at [163, 245] on div "7:15 AM: Read message 7:15 AM: Read message" at bounding box center [160, 241] width 54 height 7
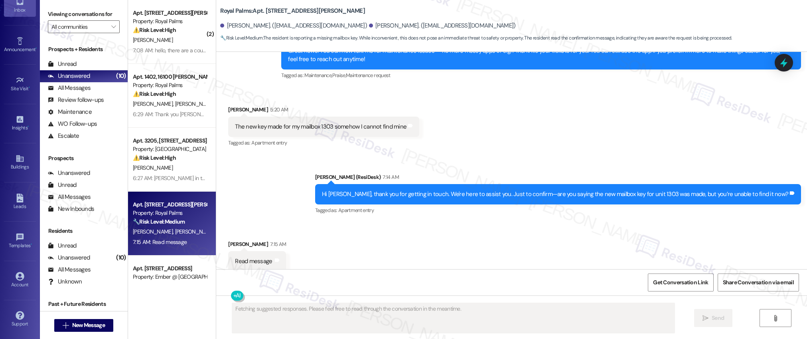
scroll to position [266, 0]
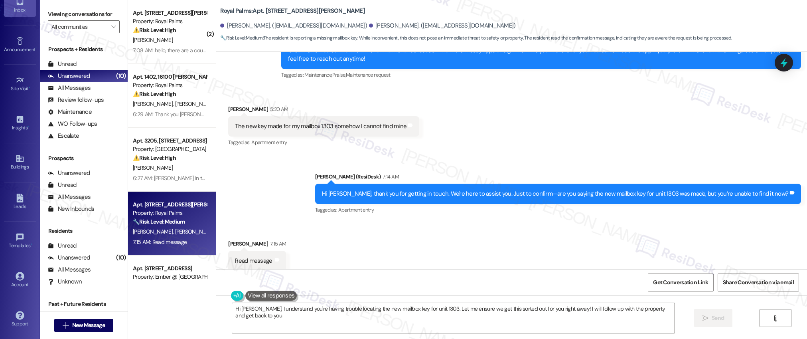
type textarea "Hi [PERSON_NAME], I understand you're having trouble locating the new mailbox k…"
click at [18, 164] on div "Buildings" at bounding box center [20, 167] width 40 height 8
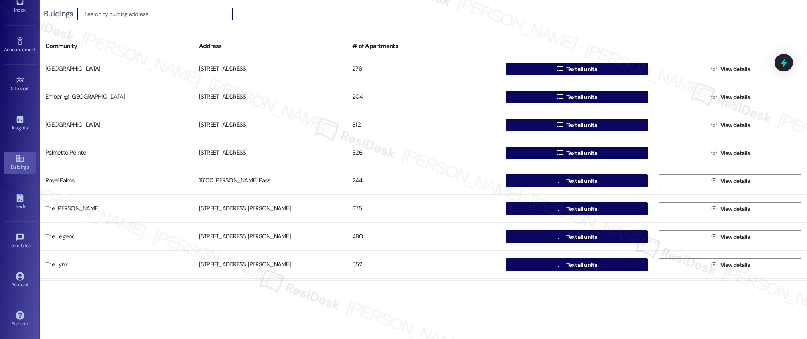
scroll to position [87, 0]
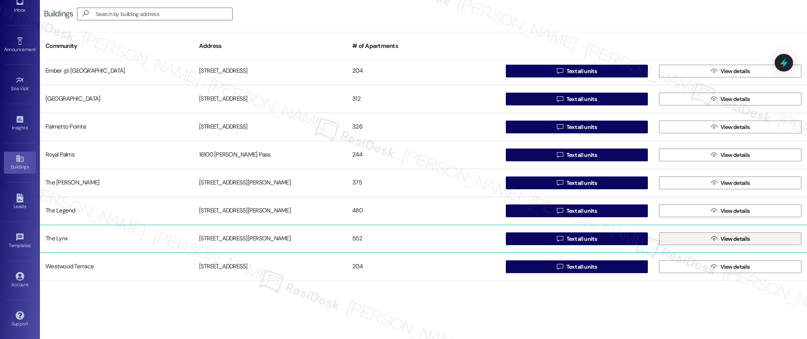
click at [719, 240] on span "View details" at bounding box center [735, 239] width 33 height 8
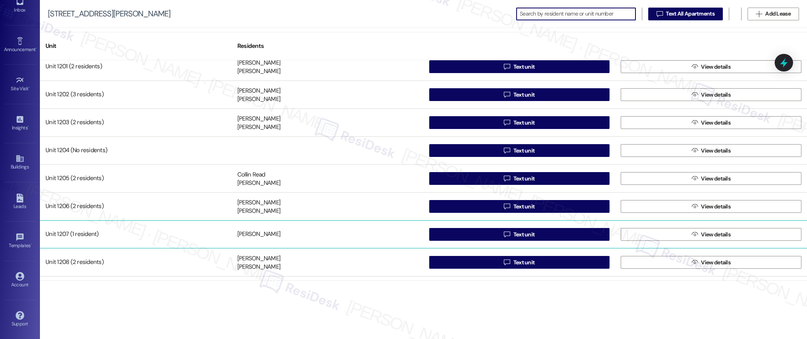
scroll to position [4259, 0]
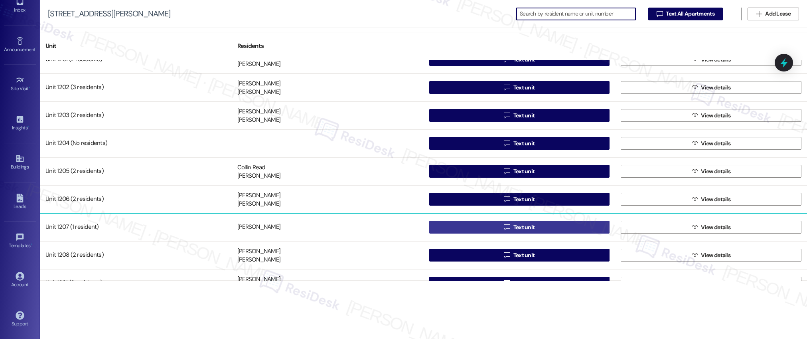
click at [519, 227] on span "Text unit" at bounding box center [524, 227] width 22 height 8
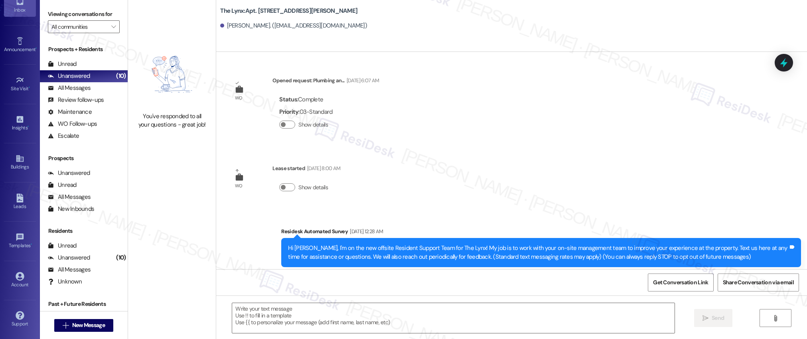
type textarea "Fetching suggested responses. Please feel free to read through the conversation…"
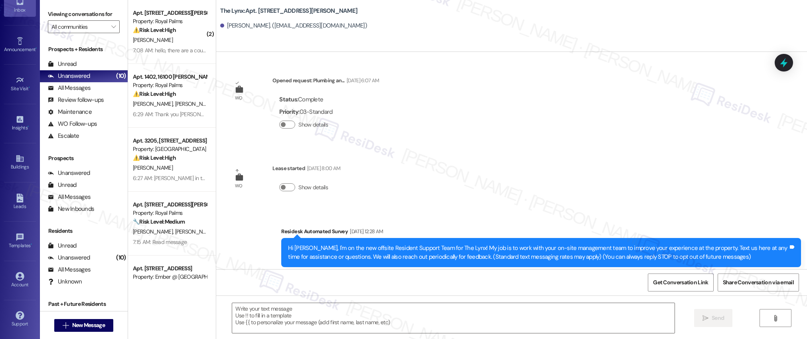
type textarea "Fetching suggested responses. Please feel free to read through the conversation…"
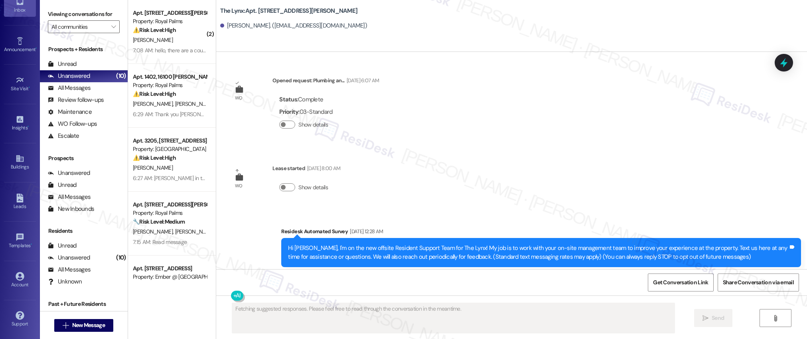
scroll to position [16, 0]
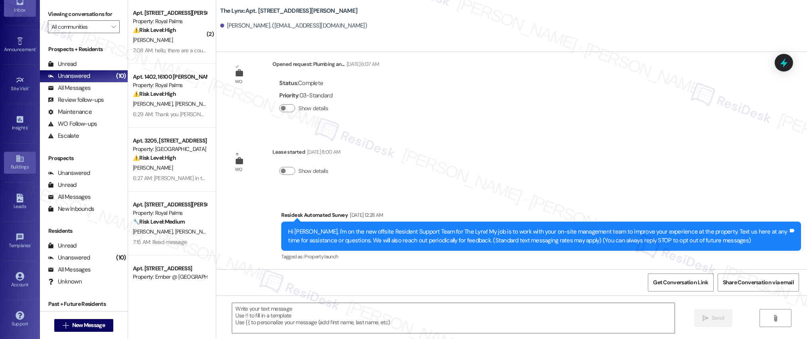
click at [16, 162] on icon at bounding box center [20, 158] width 9 height 9
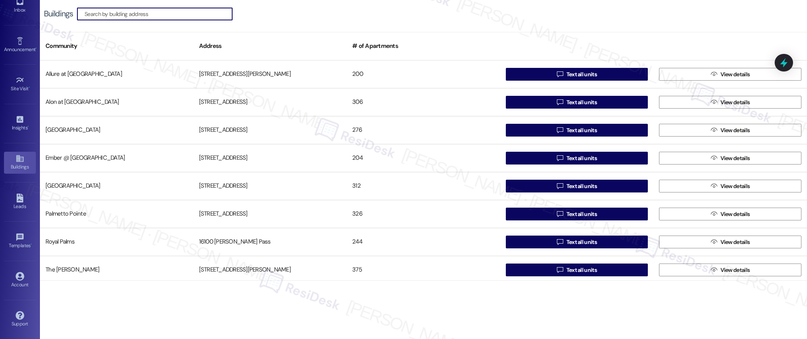
scroll to position [87, 0]
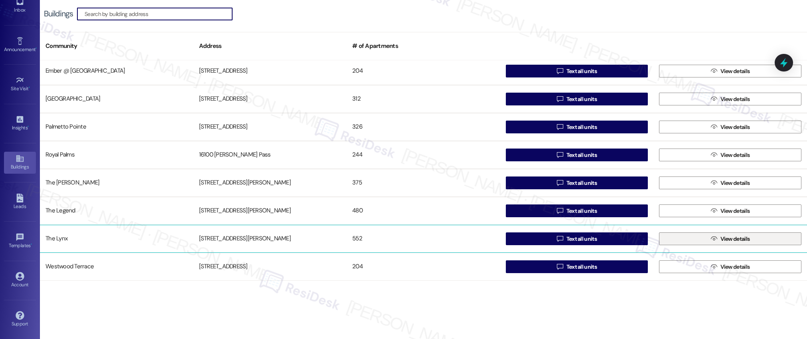
click at [725, 241] on span "View details" at bounding box center [735, 239] width 30 height 8
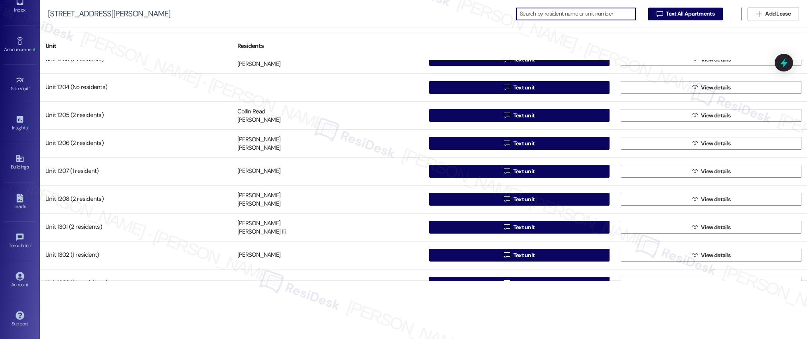
scroll to position [4316, 0]
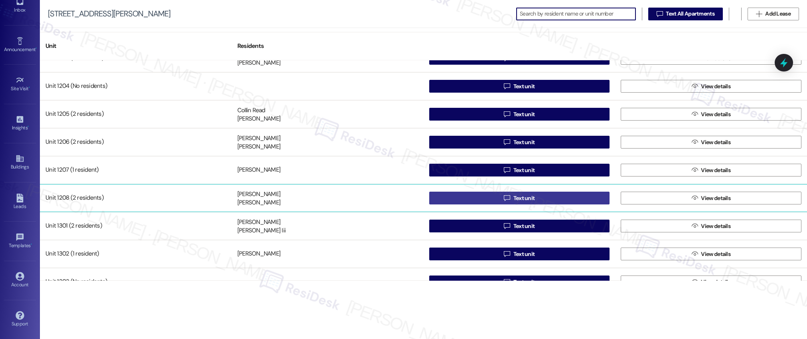
click at [527, 197] on span "Text unit" at bounding box center [524, 198] width 22 height 8
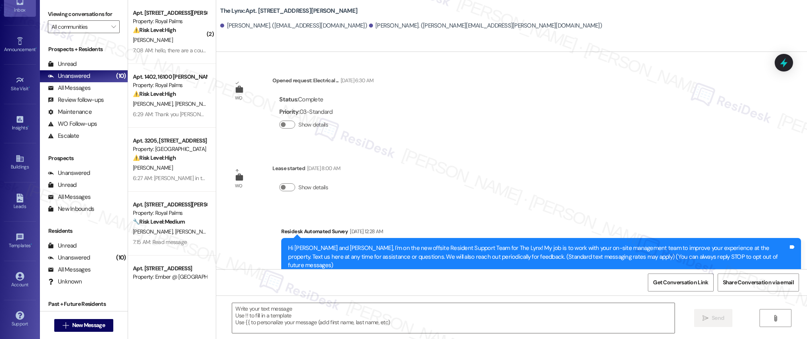
type textarea "Fetching suggested responses. Please feel free to read through the conversation…"
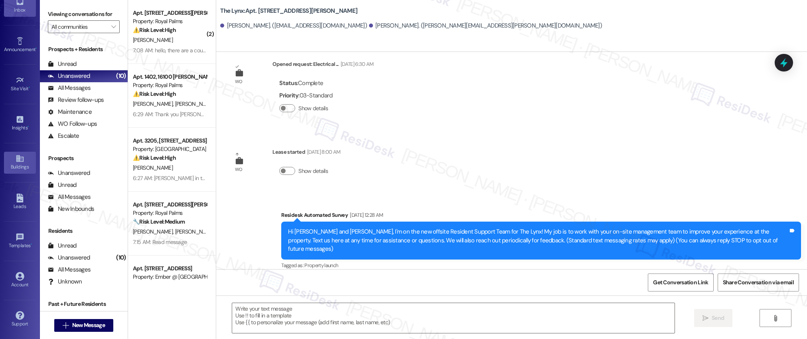
click at [18, 163] on div "Buildings" at bounding box center [20, 167] width 40 height 8
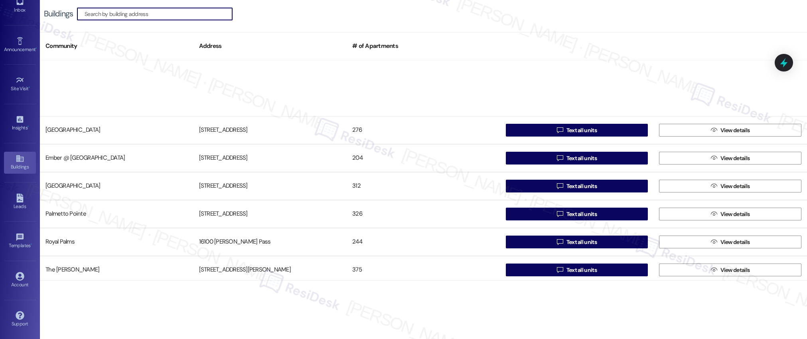
scroll to position [87, 0]
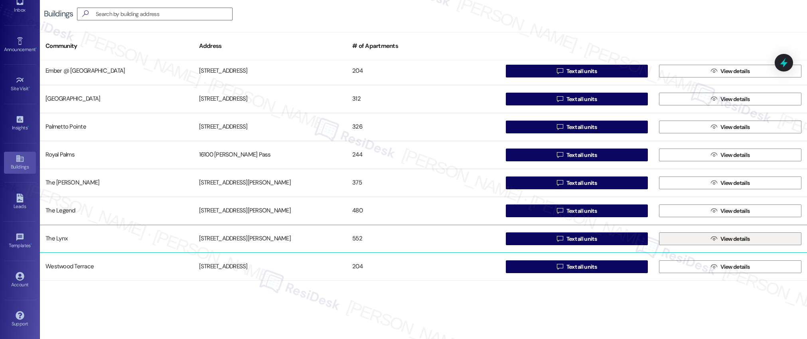
click at [723, 241] on span "View details" at bounding box center [735, 239] width 30 height 8
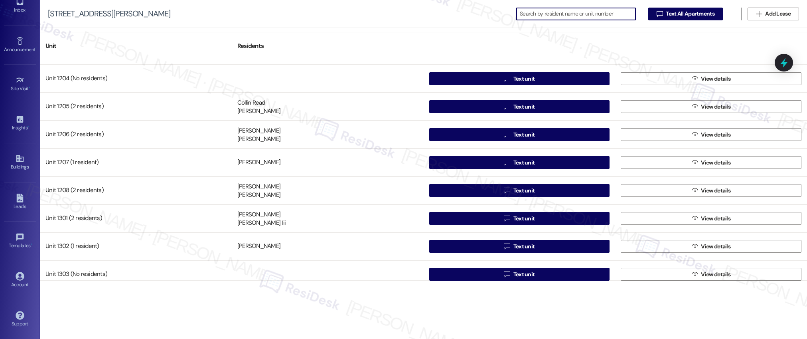
scroll to position [4325, 0]
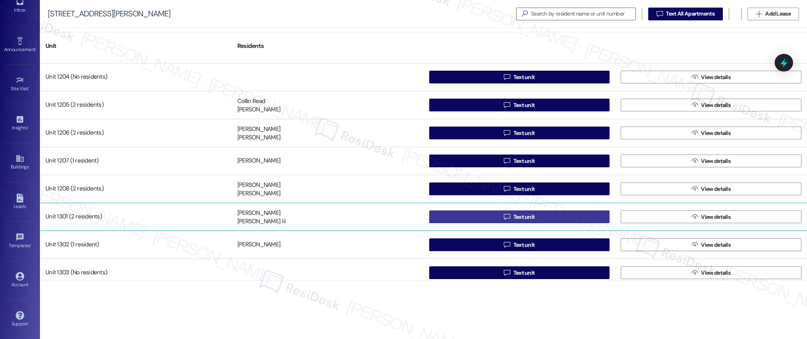
click at [513, 215] on span "Text unit" at bounding box center [524, 217] width 22 height 8
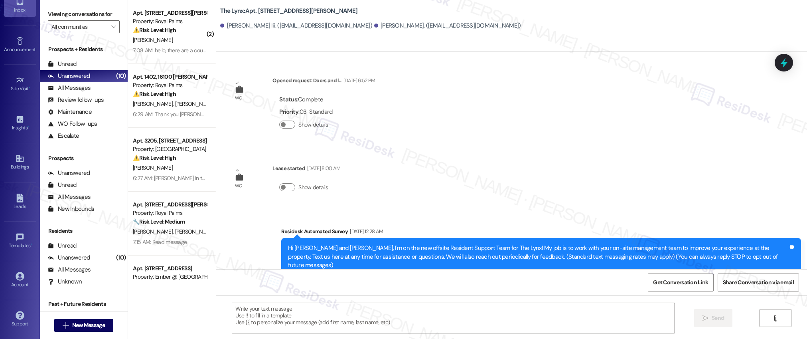
type textarea "Fetching suggested responses. Please feel free to read through the conversation…"
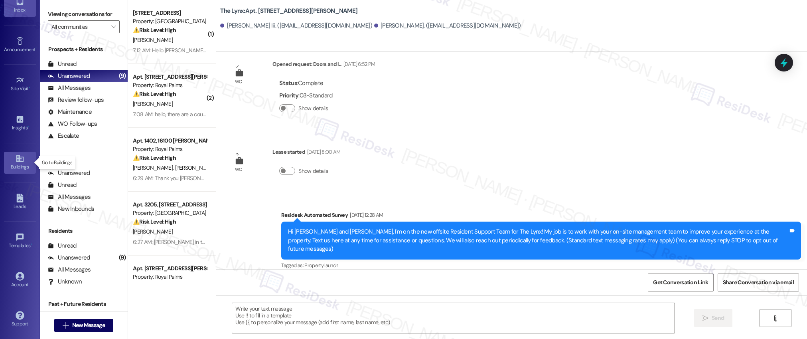
click at [18, 159] on icon at bounding box center [20, 158] width 9 height 9
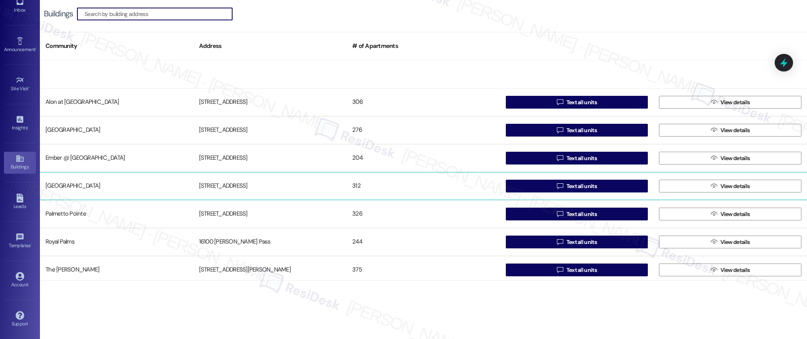
scroll to position [87, 0]
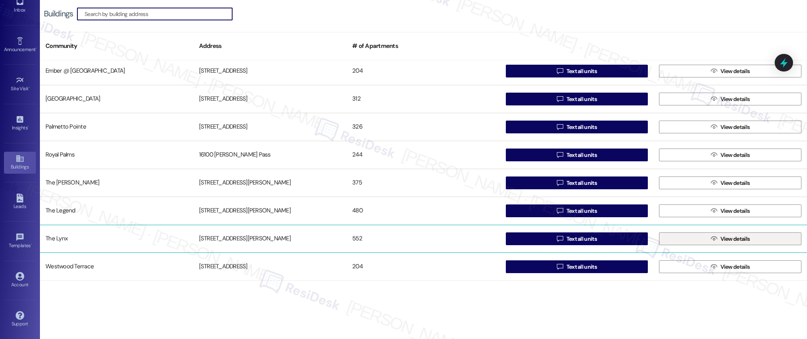
click at [723, 242] on span "View details" at bounding box center [735, 239] width 30 height 8
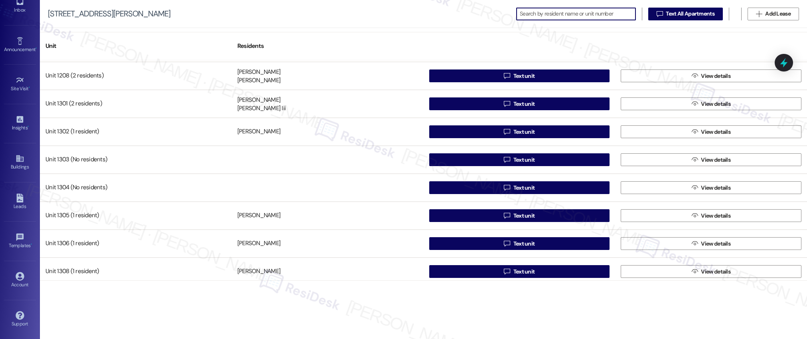
scroll to position [4424, 0]
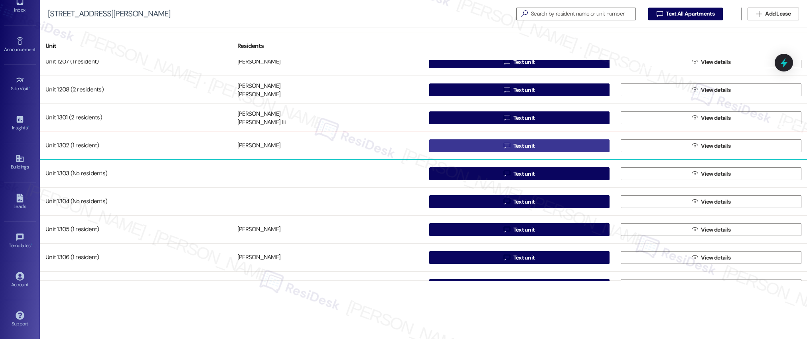
click at [524, 146] on span "Text unit" at bounding box center [524, 146] width 22 height 8
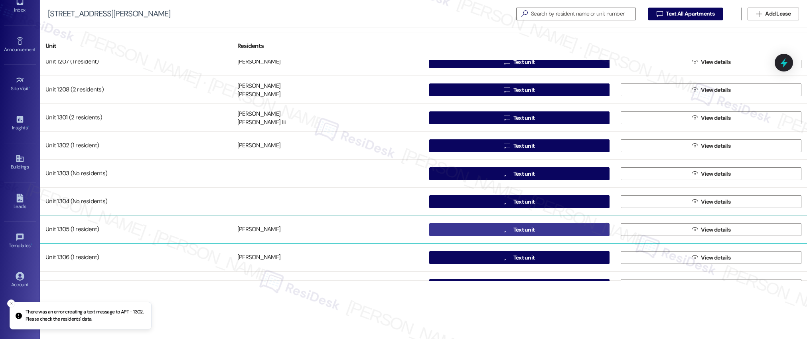
click at [521, 231] on span "Text unit" at bounding box center [524, 229] width 22 height 8
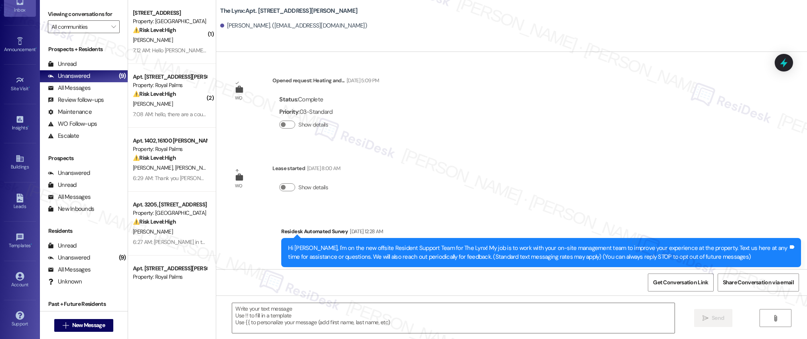
type textarea "Fetching suggested responses. Please feel free to read through the conversation…"
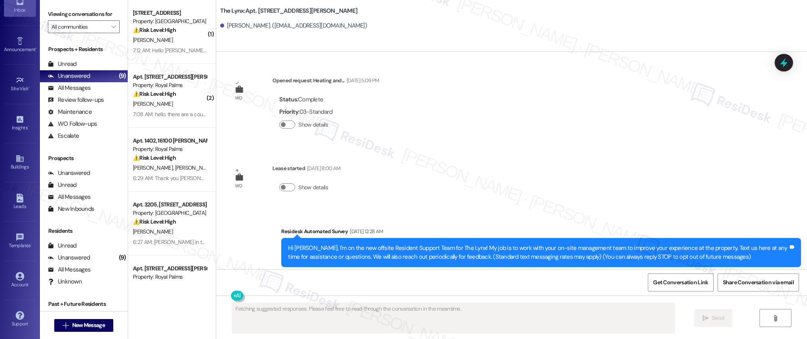
scroll to position [16, 0]
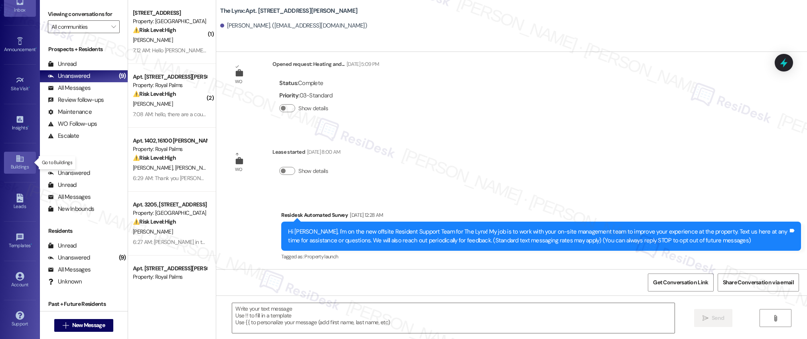
click at [17, 164] on div "Buildings" at bounding box center [20, 167] width 40 height 8
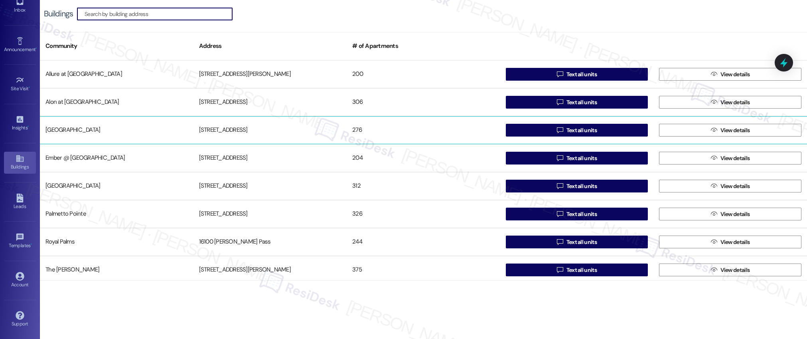
scroll to position [87, 0]
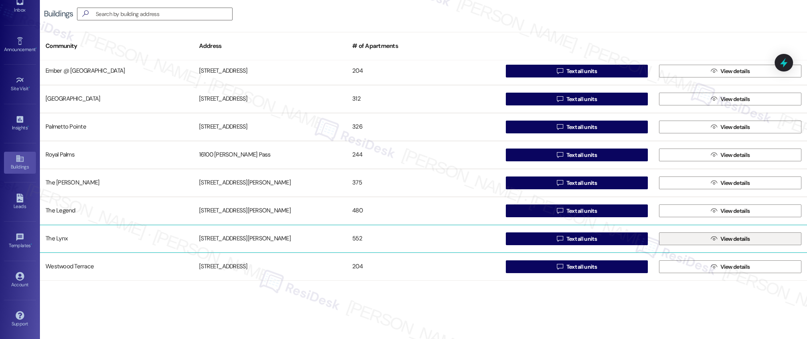
click at [724, 239] on span "View details" at bounding box center [735, 239] width 30 height 8
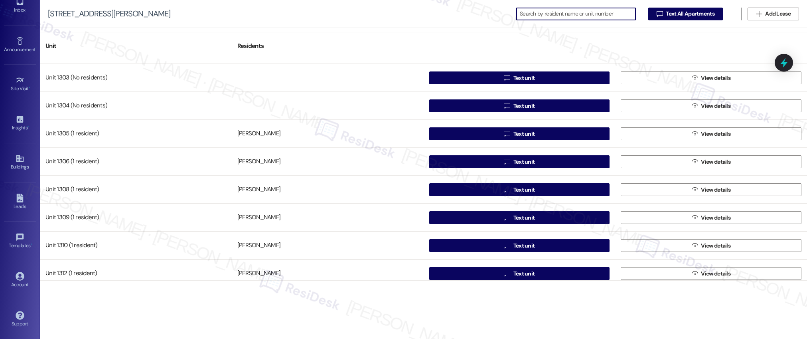
scroll to position [4519, 0]
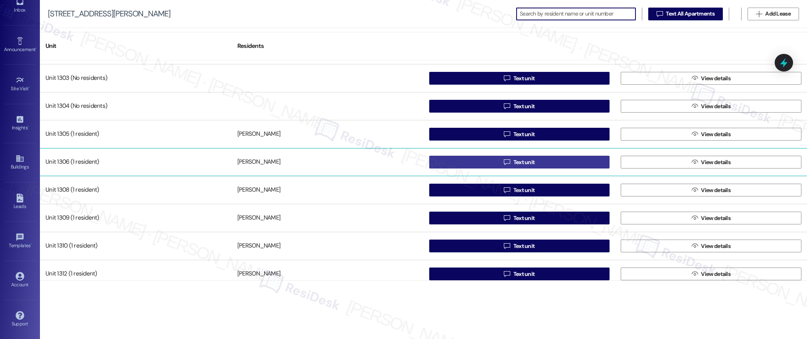
click at [523, 164] on span "Text unit" at bounding box center [524, 162] width 22 height 8
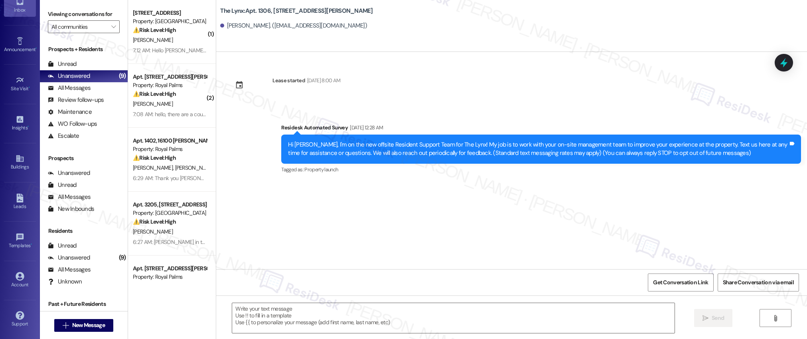
type textarea "Fetching suggested responses. Please feel free to read through the conversation…"
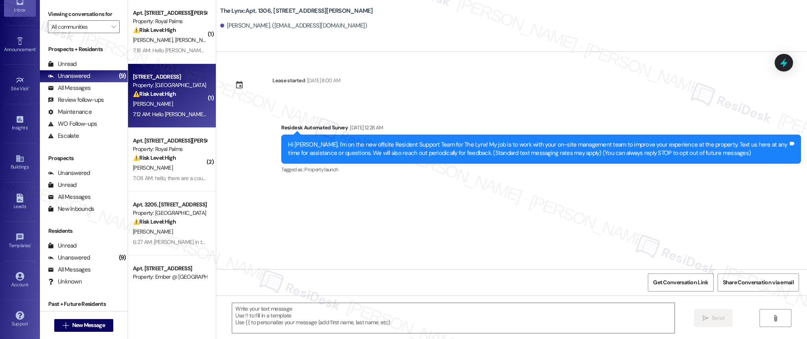
click at [175, 105] on div "[PERSON_NAME]" at bounding box center [169, 104] width 75 height 10
type textarea "Fetching suggested responses. Please feel free to read through the conversation…"
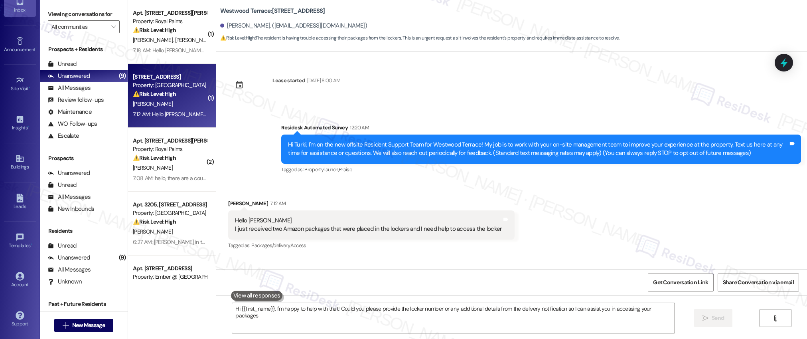
type textarea "Hi {{first_name}}, I'm happy to help with that! Could you please provide the lo…"
click at [16, 163] on div "Buildings" at bounding box center [20, 167] width 40 height 8
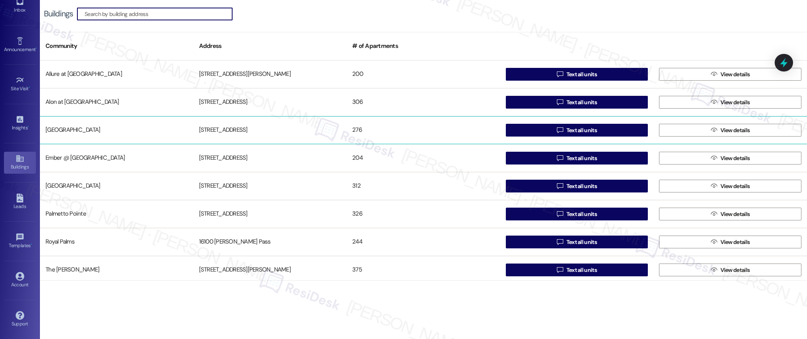
scroll to position [87, 0]
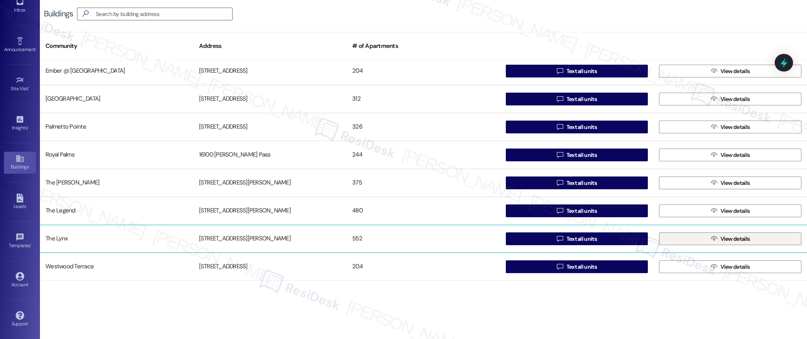
click at [728, 241] on span "View details" at bounding box center [735, 239] width 30 height 8
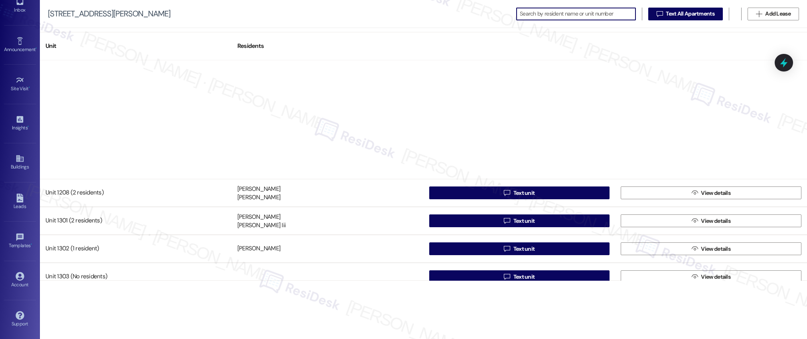
scroll to position [4471, 0]
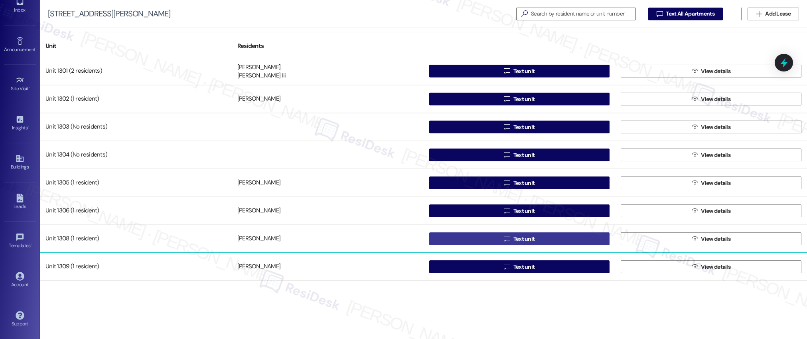
click at [521, 239] on span "Text unit" at bounding box center [524, 239] width 22 height 8
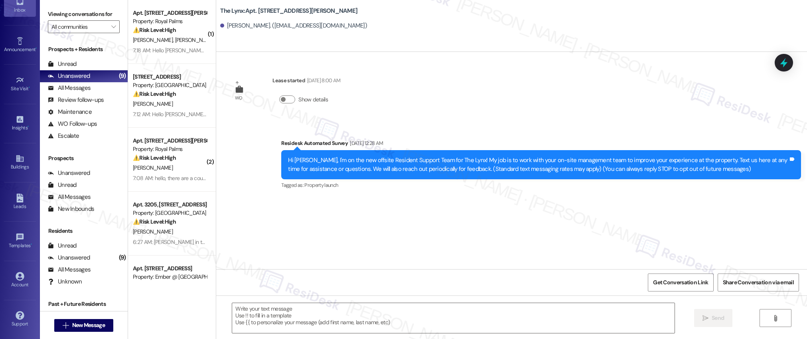
type textarea "Fetching suggested responses. Please feel free to read through the conversation…"
click at [502, 96] on div "WO Lease started [DATE] 8:00 AM Show details Survey, sent via SMS Residesk Auto…" at bounding box center [511, 160] width 591 height 217
click at [526, 84] on div "WO Lease started [DATE] 8:00 AM Show details Survey, sent via SMS Residesk Auto…" at bounding box center [511, 160] width 591 height 217
click at [456, 85] on div "WO Lease started [DATE] 8:00 AM Show details Survey, sent via SMS Residesk Auto…" at bounding box center [511, 160] width 591 height 217
click at [19, 158] on icon at bounding box center [20, 158] width 9 height 9
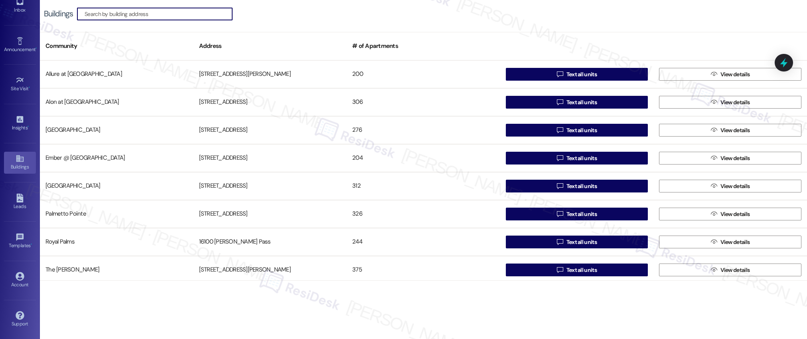
scroll to position [87, 0]
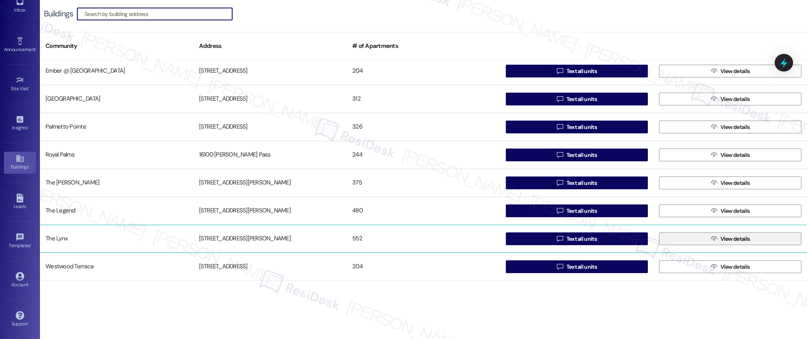
click at [729, 236] on span "View details" at bounding box center [735, 239] width 30 height 8
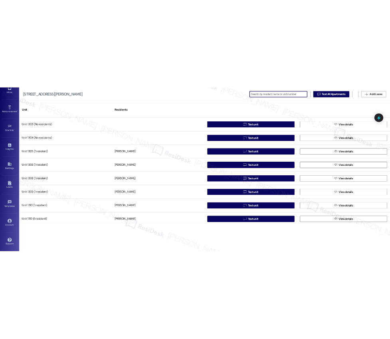
scroll to position [4523, 0]
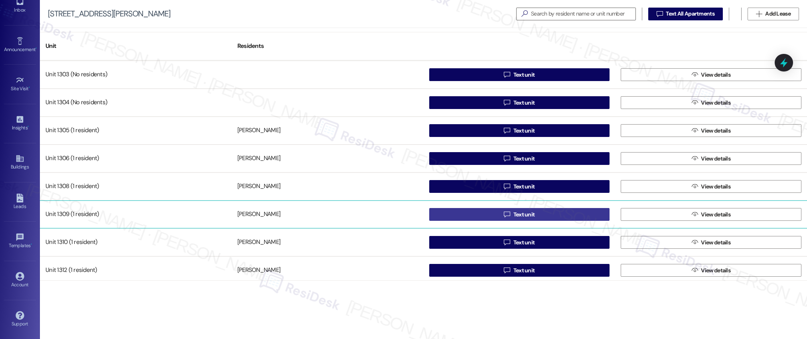
click at [515, 213] on span "Text unit" at bounding box center [524, 214] width 22 height 8
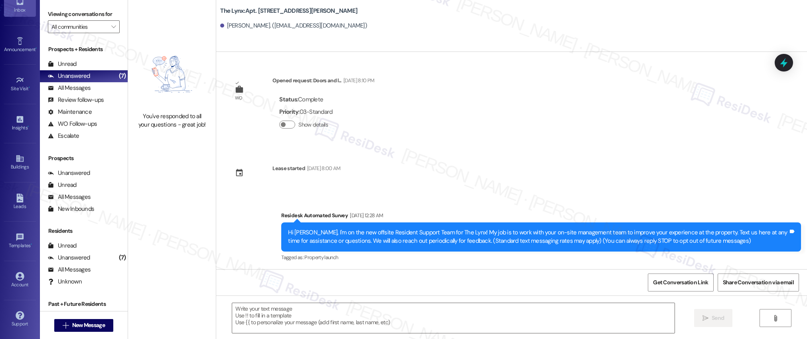
type textarea "Fetching suggested responses. Please feel free to read through the conversation…"
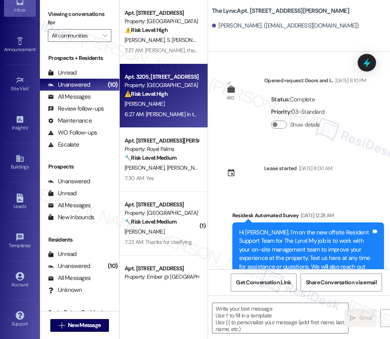
click at [167, 111] on div "6:27 AM: [PERSON_NAME] in the office is rude 6:27 AM: [PERSON_NAME] in the offi…" at bounding box center [177, 113] width 106 height 7
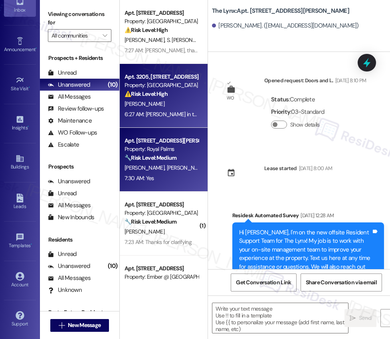
click at [164, 158] on strong "🔧 Risk Level: Medium" at bounding box center [150, 157] width 52 height 7
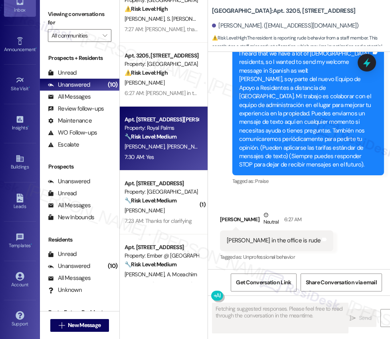
scroll to position [112, 0]
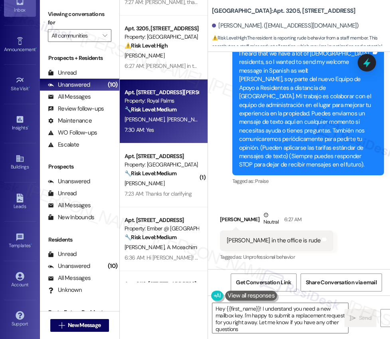
type textarea "Hey {{first_name}}! I understand you need a new mailbox key. I'm happy to submi…"
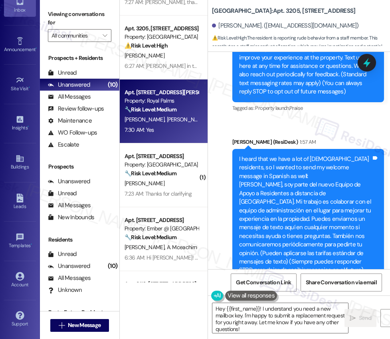
scroll to position [155, 0]
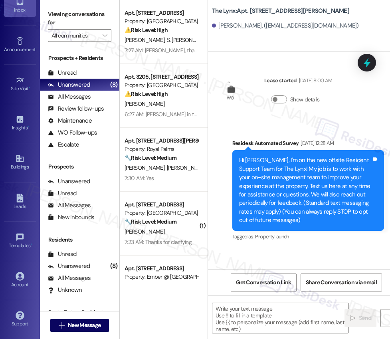
type textarea "Fetching suggested responses. Please feel free to read through the conversation…"
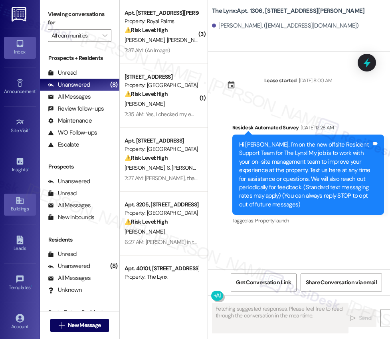
type textarea "Fetching suggested responses. Please feel free to read through the conversation…"
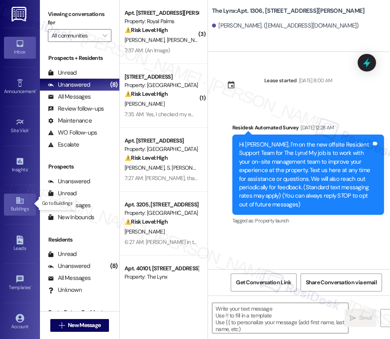
scroll to position [1, 0]
click at [16, 198] on icon at bounding box center [20, 199] width 9 height 9
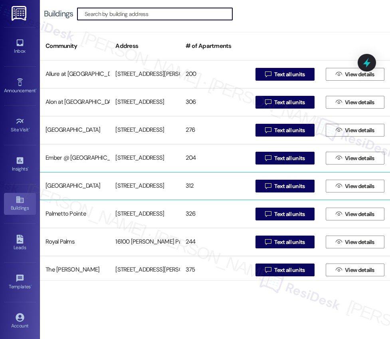
scroll to position [87, 0]
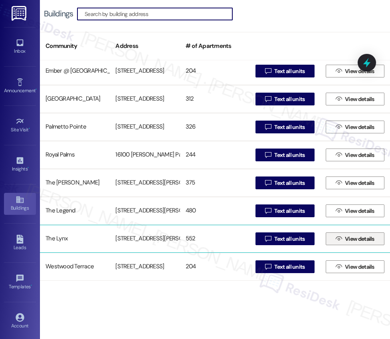
click at [353, 240] on span "View details" at bounding box center [360, 239] width 30 height 8
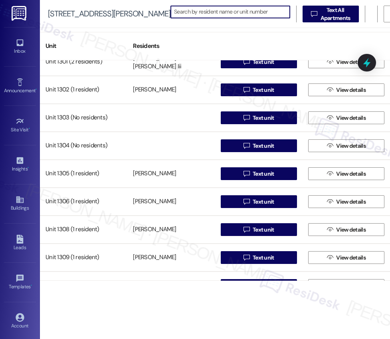
scroll to position [4490, 0]
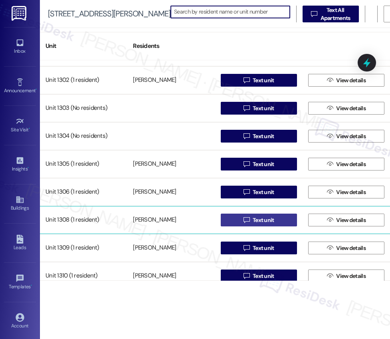
click at [260, 219] on span "Text unit" at bounding box center [263, 220] width 22 height 8
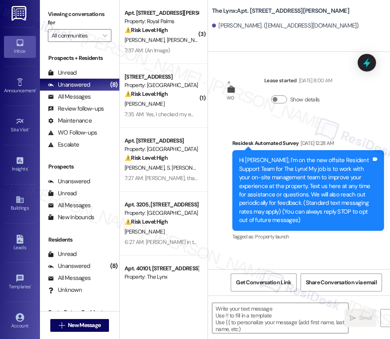
type textarea "Fetching suggested responses. Please feel free to read through the conversation…"
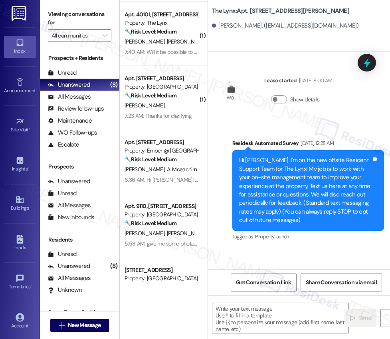
click at [185, 115] on div "Apt. 9211, [STREET_ADDRESS] Property: [GEOGRAPHIC_DATA] ⚠️ Risk Level: High The…" at bounding box center [164, 141] width 88 height 282
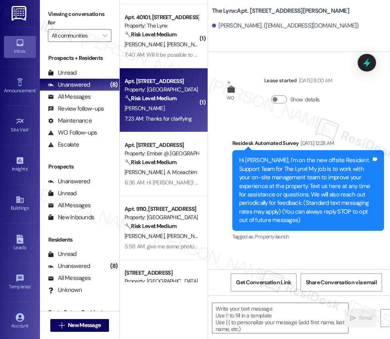
scroll to position [252, 0]
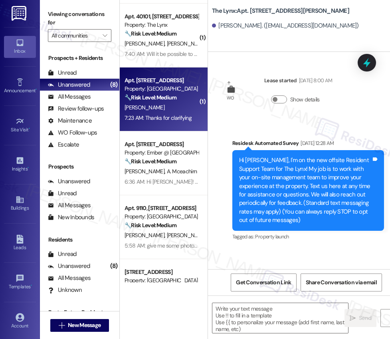
click at [170, 119] on div "( 1 ) Apt. [STREET_ADDRESS] Property: [GEOGRAPHIC_DATA] ⚠️ Risk Level: High The…" at bounding box center [164, 141] width 88 height 282
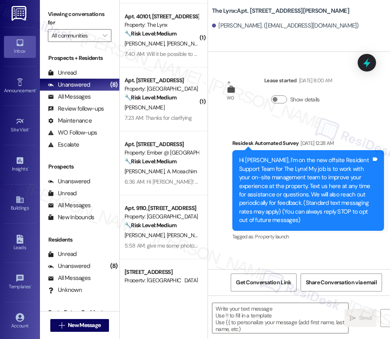
click at [174, 165] on div "( 1 ) Apt. [STREET_ADDRESS] Property: [GEOGRAPHIC_DATA] ⚠️ Risk Level: High The…" at bounding box center [164, 141] width 88 height 282
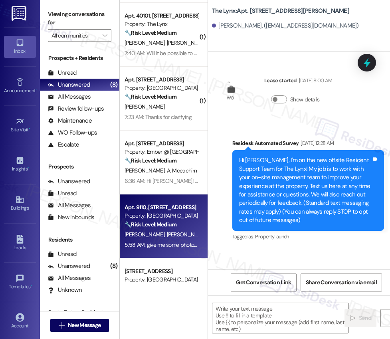
click at [166, 222] on strong "🔧 Risk Level: Medium" at bounding box center [150, 224] width 52 height 7
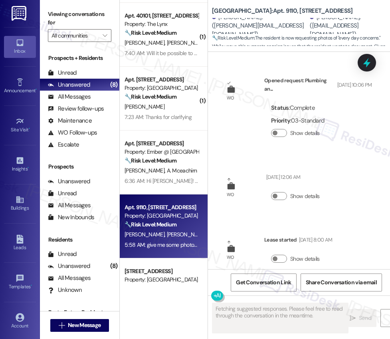
scroll to position [2006, 0]
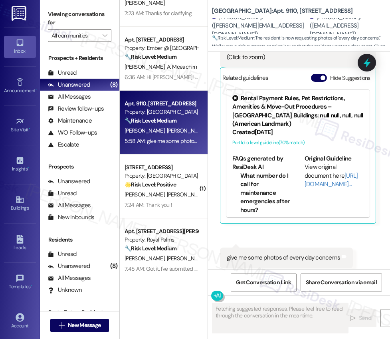
type textarea "Fetching suggested responses. Please feel free to read through the conversation…"
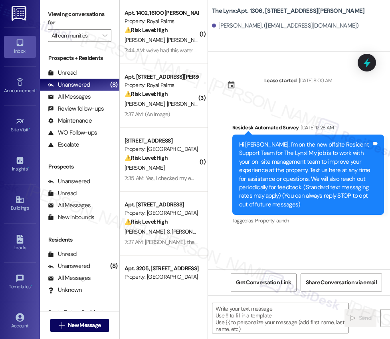
type textarea "Fetching suggested responses. Please feel free to read through the conversation…"
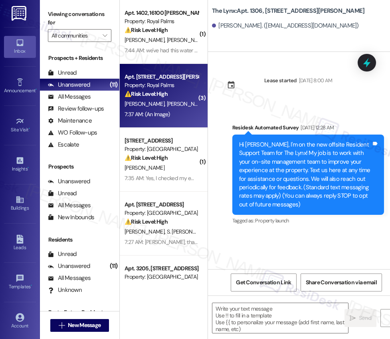
click at [152, 95] on strong "⚠️ Risk Level: High" at bounding box center [145, 93] width 43 height 7
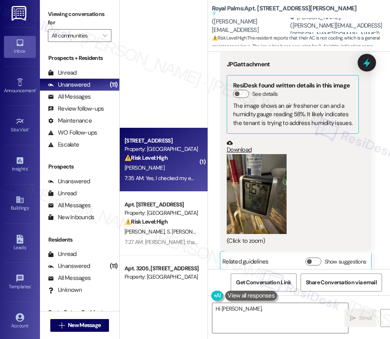
scroll to position [420, 0]
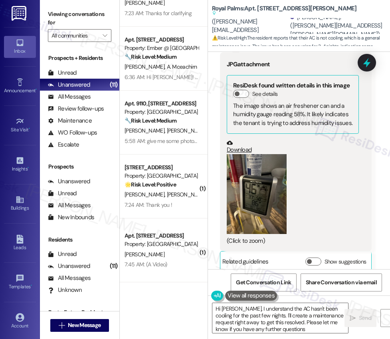
type textarea "Hi [PERSON_NAME], I understand the AC hasn't been cooling for the past few nigh…"
click at [17, 204] on div "Buildings" at bounding box center [20, 208] width 40 height 8
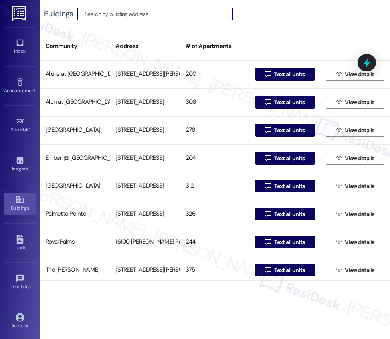
scroll to position [87, 0]
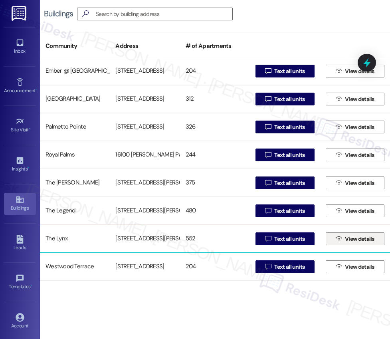
click at [352, 240] on span "View details" at bounding box center [360, 239] width 30 height 8
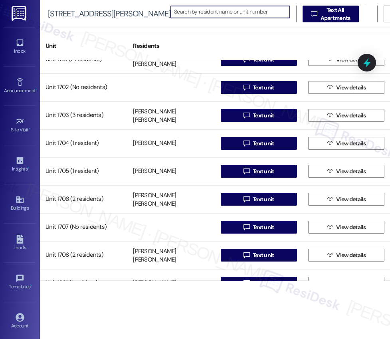
scroll to position [5953, 0]
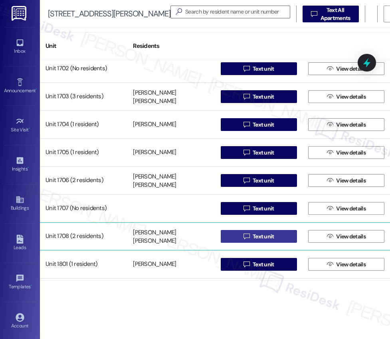
click at [255, 235] on span "Text unit" at bounding box center [263, 236] width 22 height 8
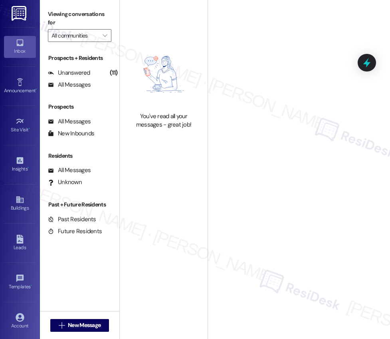
click at [257, 240] on div "Welcome to Your Conversations Start connecting with your residents and prospect…" at bounding box center [299, 141] width 182 height 271
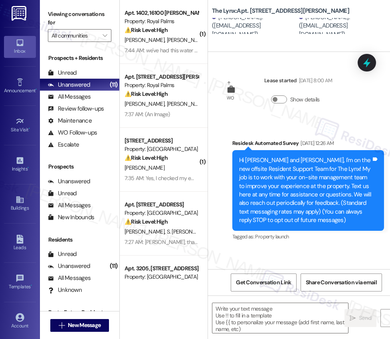
type textarea "Fetching suggested responses. Please feel free to read through the conversation…"
click at [20, 201] on icon at bounding box center [20, 199] width 9 height 9
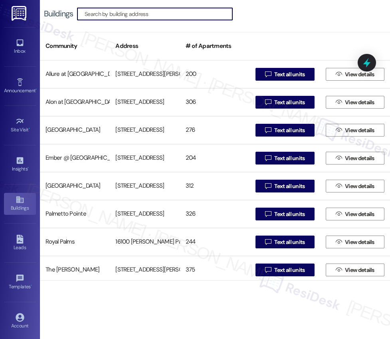
scroll to position [87, 0]
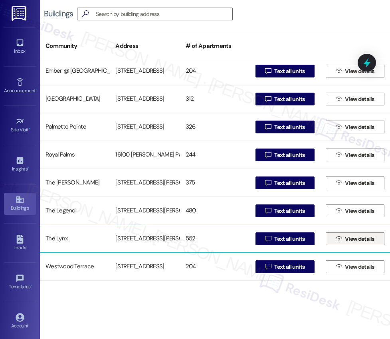
click at [353, 238] on span "View details" at bounding box center [360, 239] width 30 height 8
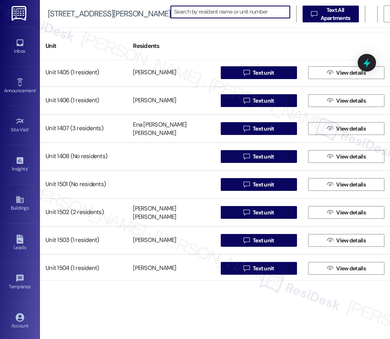
scroll to position [5166, 0]
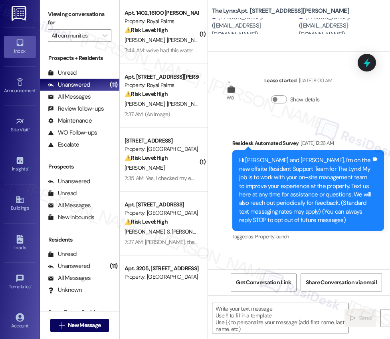
type textarea "Fetching suggested responses. Please feel free to read through the conversation…"
click at [20, 201] on icon at bounding box center [20, 199] width 9 height 9
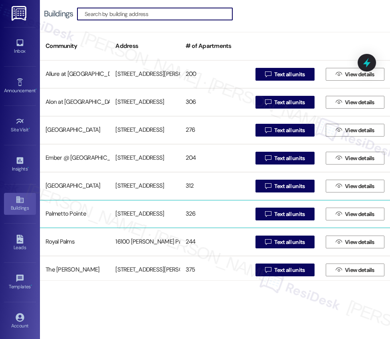
scroll to position [87, 0]
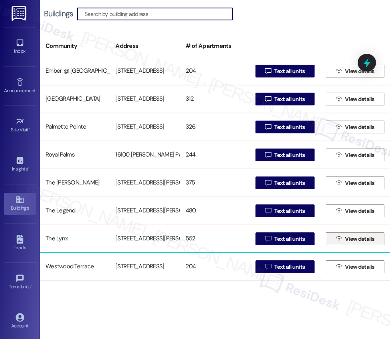
click at [357, 239] on span "View details" at bounding box center [360, 239] width 30 height 8
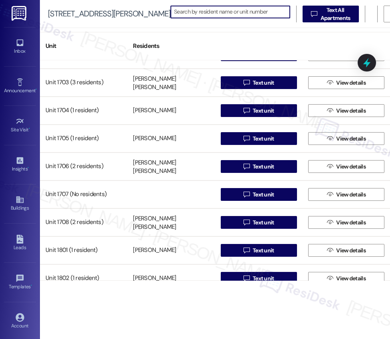
scroll to position [5978, 0]
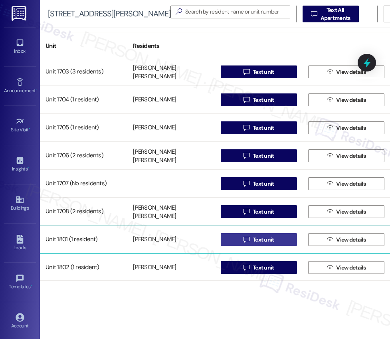
click at [260, 241] on span "Text unit" at bounding box center [263, 239] width 22 height 8
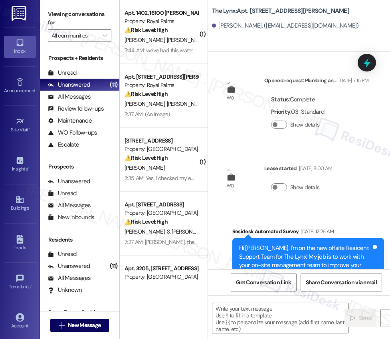
type textarea "Fetching suggested responses. Please feel free to read through the conversation…"
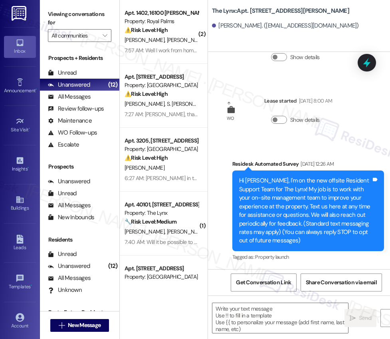
click at [283, 143] on div "Survey, sent via SMS Residesk Automated Survey [DATE] 12:26 AM Hi [PERSON_NAME]…" at bounding box center [299, 205] width 182 height 127
click at [170, 52] on div "7:57 AM: Well I work from home so i'm here all day but thank you for the new re…" at bounding box center [221, 50] width 194 height 7
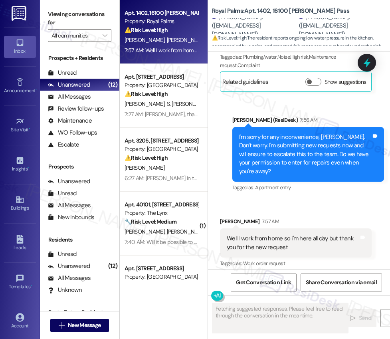
scroll to position [1497, 0]
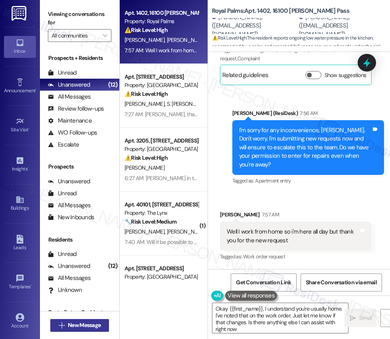
type textarea "Okay {{first_name}}, I understand you're usually home. I've noted that on the w…"
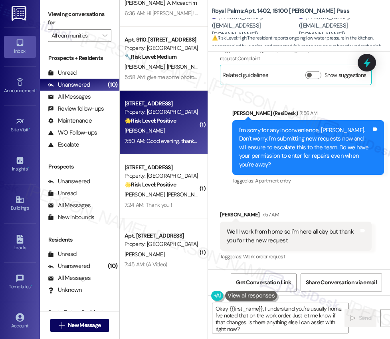
scroll to position [0, 0]
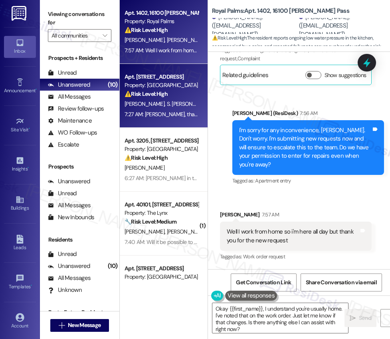
click at [169, 105] on span "S. [PERSON_NAME]" at bounding box center [189, 103] width 45 height 7
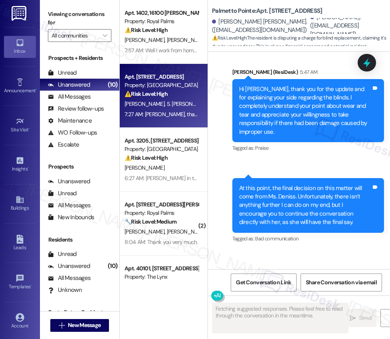
scroll to position [2397, 0]
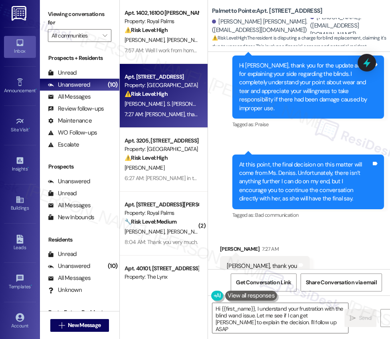
type textarea "Hi {{first_name}}, I understand your frustration with the blind wand issue. Let…"
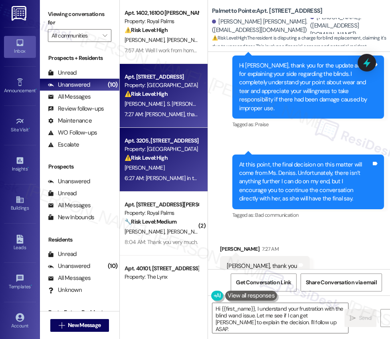
click at [154, 170] on div "[PERSON_NAME]" at bounding box center [161, 168] width 75 height 10
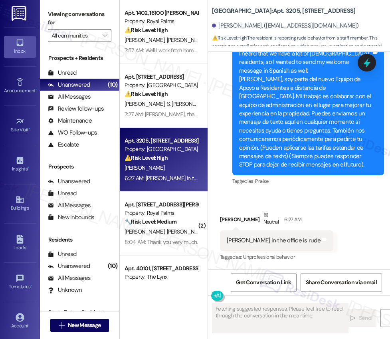
scroll to position [233, 0]
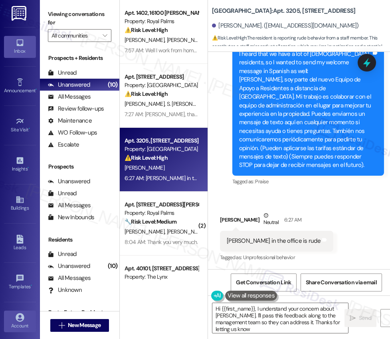
type textarea "Hi {{first_name}}, I understand your concern about [PERSON_NAME]. I'll pass thi…"
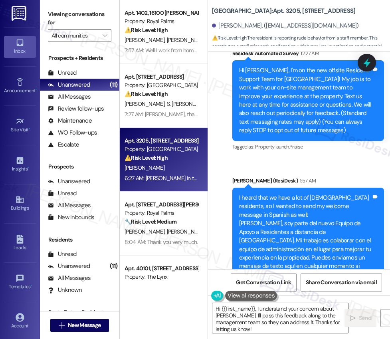
scroll to position [0, 0]
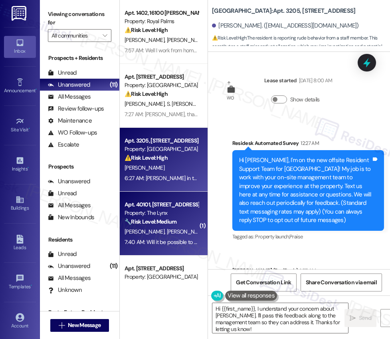
click at [183, 233] on div "[PERSON_NAME] [PERSON_NAME]" at bounding box center [161, 232] width 75 height 10
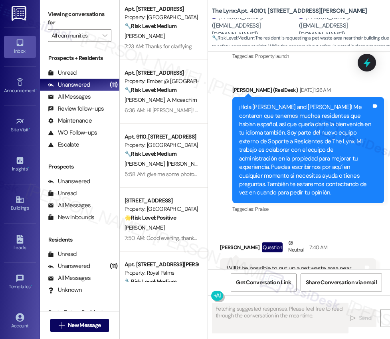
scroll to position [396, 0]
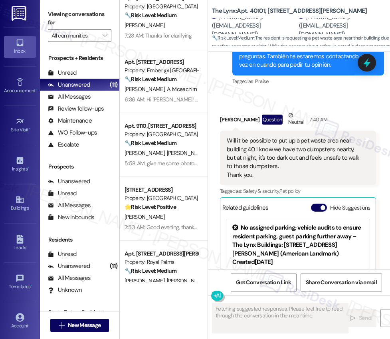
click at [172, 97] on div "Apt. 3205, [STREET_ADDRESS] Property: [GEOGRAPHIC_DATA] ⚠️ Risk Level: High The…" at bounding box center [164, 141] width 88 height 282
click at [162, 70] on div "Apt. 3205, [STREET_ADDRESS] Property: [GEOGRAPHIC_DATA] ⚠️ Risk Level: High The…" at bounding box center [164, 141] width 88 height 282
click at [162, 39] on div "Apt. 3205, [STREET_ADDRESS] Property: [GEOGRAPHIC_DATA] ⚠️ Risk Level: High The…" at bounding box center [164, 141] width 88 height 282
click at [166, 29] on div "Apt. 3205, [STREET_ADDRESS] Property: [GEOGRAPHIC_DATA] ⚠️ Risk Level: High The…" at bounding box center [164, 141] width 88 height 282
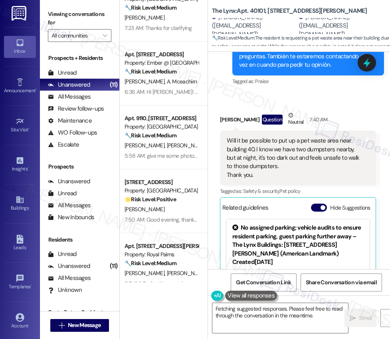
scroll to position [494, 0]
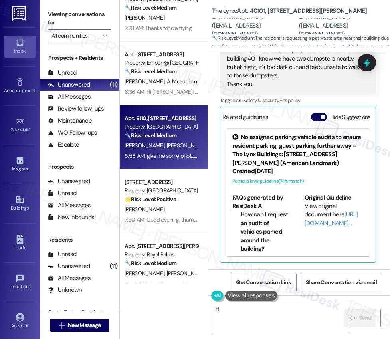
type textarea "Hi {{first_name}}"
click at [167, 145] on span "[PERSON_NAME]" at bounding box center [187, 145] width 40 height 7
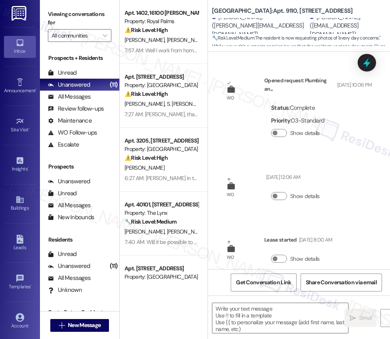
scroll to position [2005, 0]
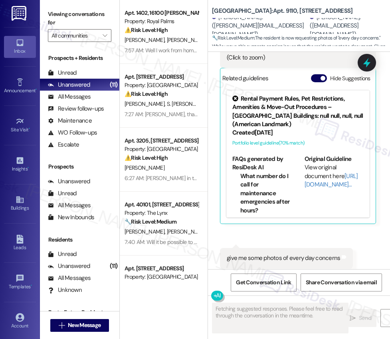
type textarea "Fetching suggested responses. Please feel free to read through the conversation…"
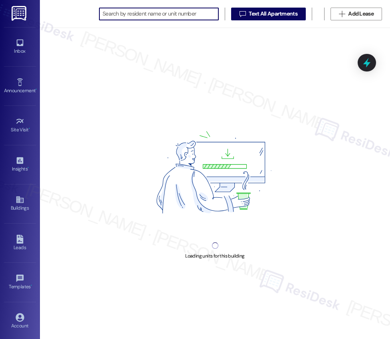
click at [227, 121] on img at bounding box center [214, 175] width 181 height 136
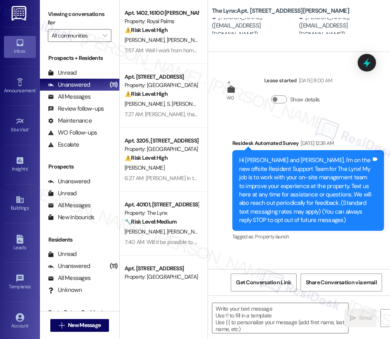
type textarea "Fetching suggested responses. Please feel free to read through the conversation…"
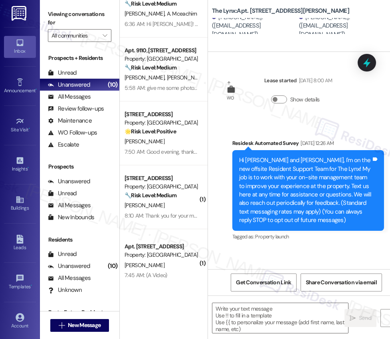
scroll to position [356, 0]
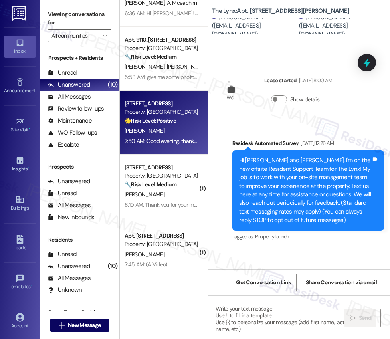
click at [168, 118] on strong "🌟 Risk Level: Positive" at bounding box center [149, 120] width 51 height 7
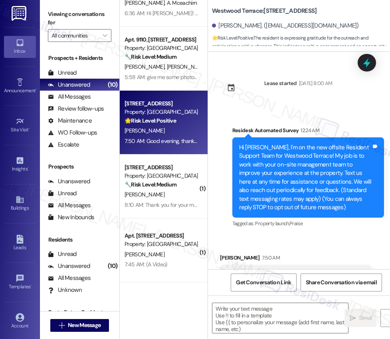
scroll to position [248, 0]
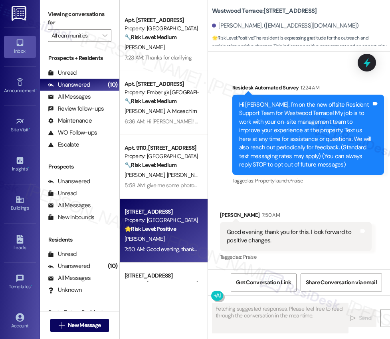
type textarea "Fetching suggested responses. Please feel free to read through the conversation…"
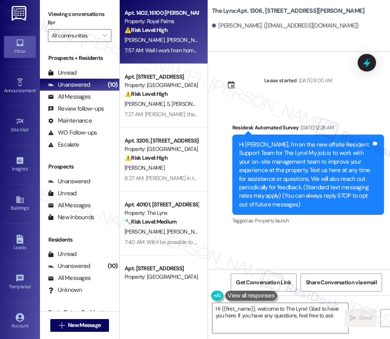
type textarea "Hi {{first_name}}, welcome to The Lynx! Glad to have you here. If you have any …"
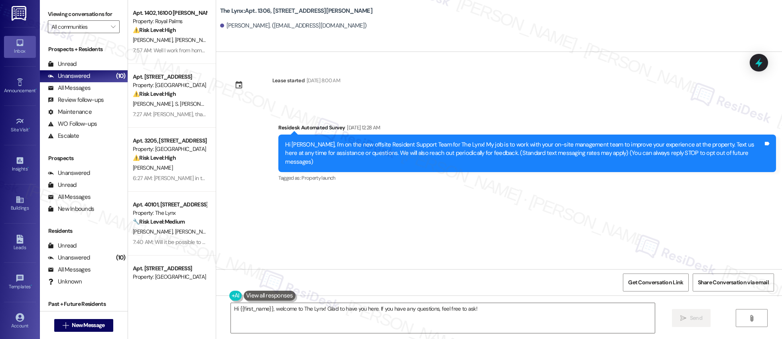
click at [592, 73] on div "Lease started [DATE] 8:00 AM Survey, sent via SMS Residesk Automated Survey [DA…" at bounding box center [499, 160] width 566 height 217
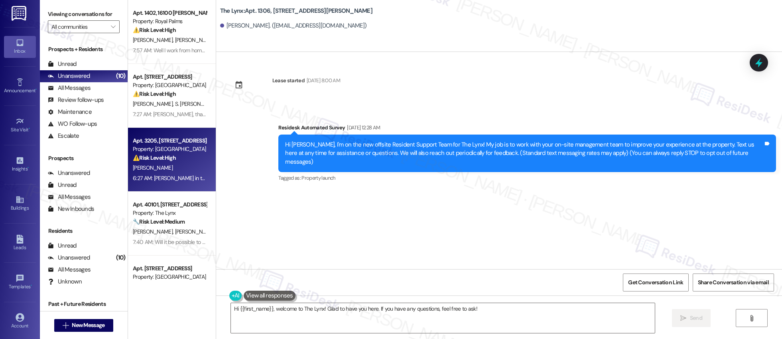
click at [158, 152] on div "Property: [GEOGRAPHIC_DATA]" at bounding box center [170, 149] width 74 height 8
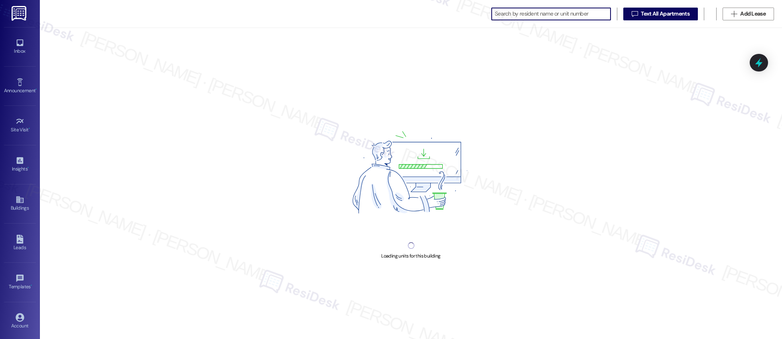
scroll to position [0, 292]
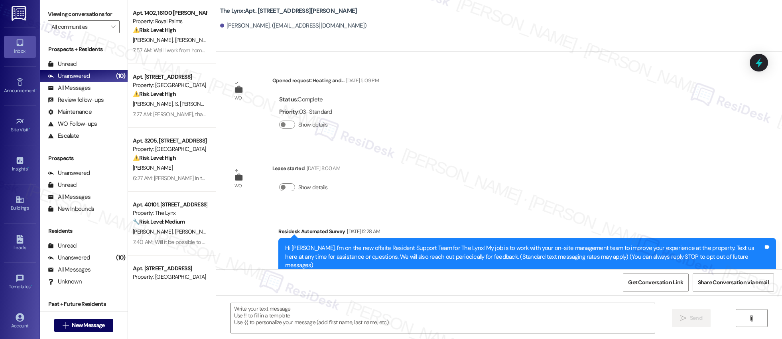
type textarea "Fetching suggested responses. Please feel free to read through the conversation…"
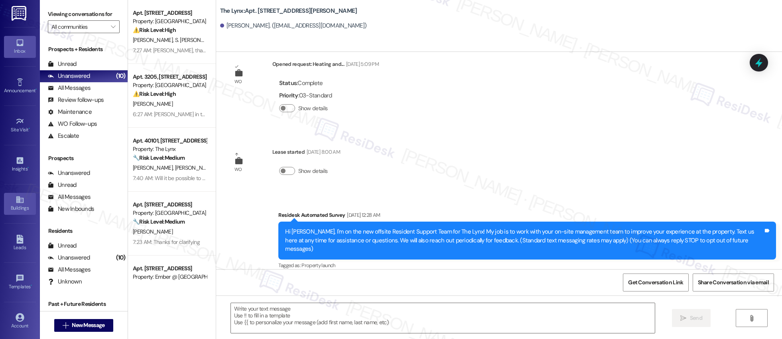
click at [16, 202] on icon at bounding box center [19, 199] width 7 height 7
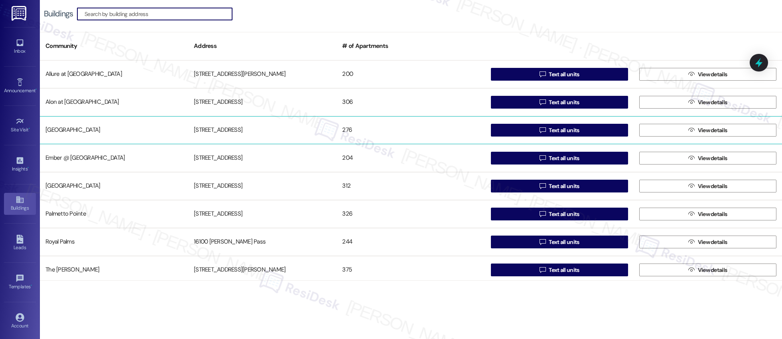
scroll to position [87, 0]
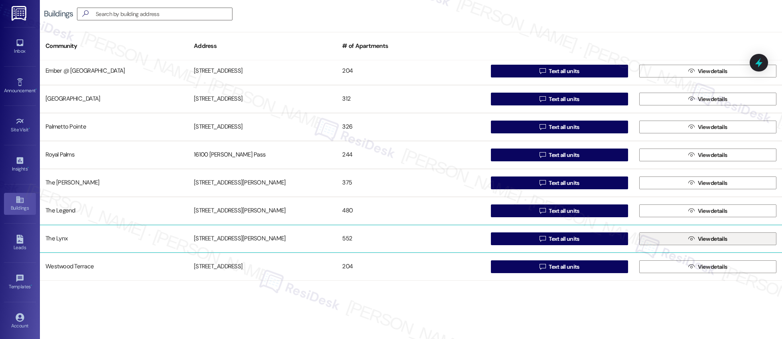
click at [704, 241] on span "View details" at bounding box center [713, 239] width 30 height 8
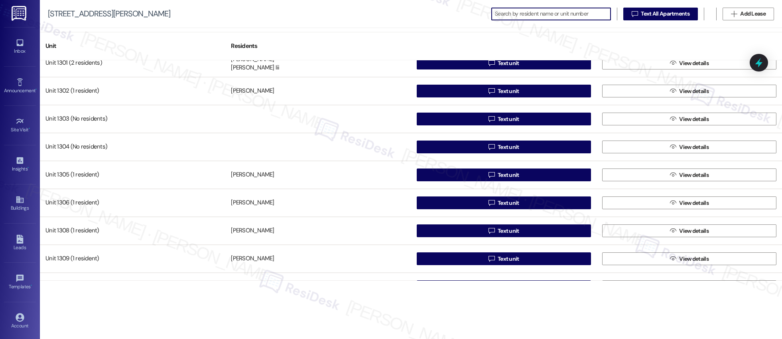
scroll to position [4479, 0]
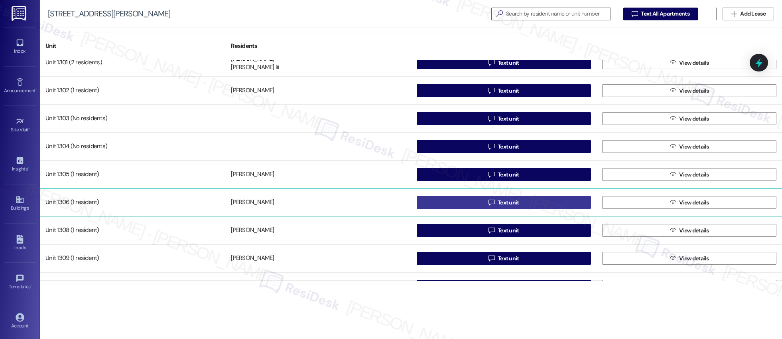
click at [508, 203] on span "Text unit" at bounding box center [509, 202] width 22 height 8
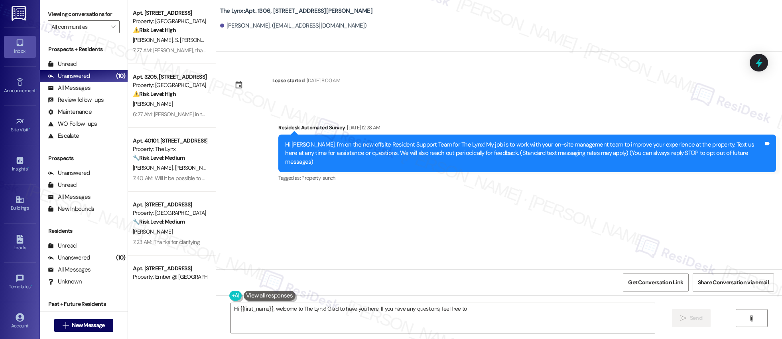
type textarea "Hi {{first_name}}, welcome to The Lynx! Glad to have you here. If you have any …"
click at [18, 203] on icon at bounding box center [19, 199] width 7 height 7
click at [18, 202] on icon at bounding box center [19, 199] width 7 height 7
click at [19, 201] on icon at bounding box center [20, 199] width 9 height 9
click at [19, 203] on icon at bounding box center [20, 199] width 9 height 9
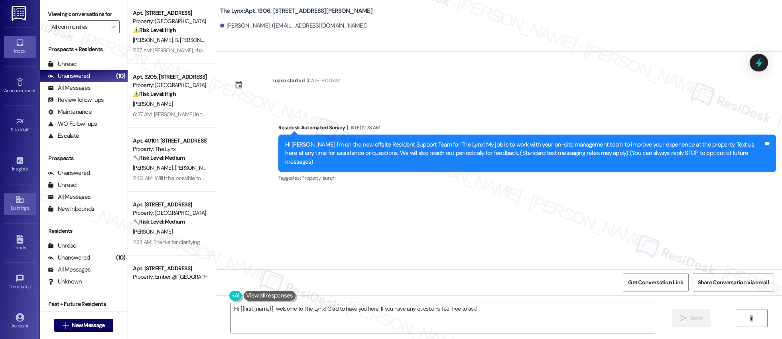
click at [18, 201] on icon at bounding box center [19, 199] width 7 height 7
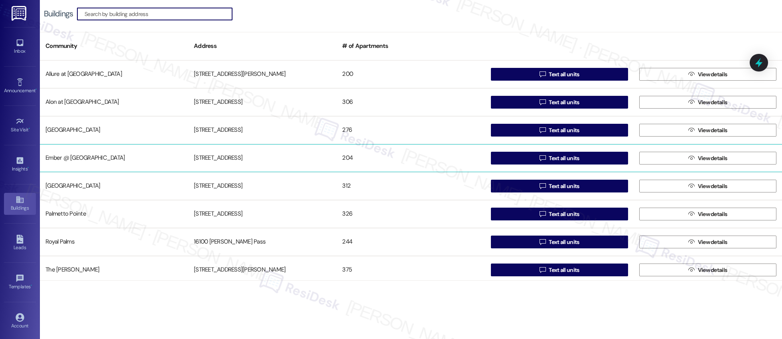
scroll to position [61, 0]
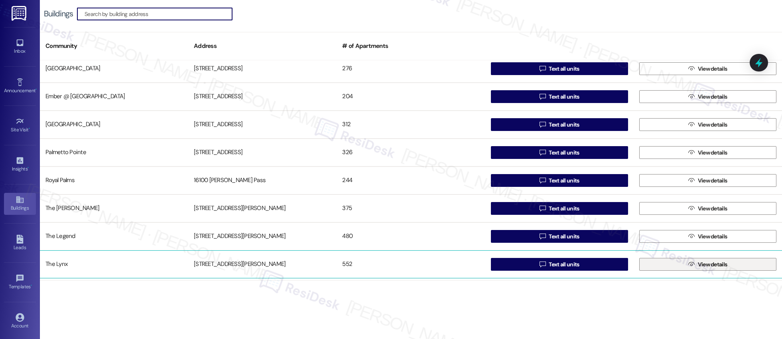
click at [688, 267] on icon "" at bounding box center [691, 264] width 6 height 6
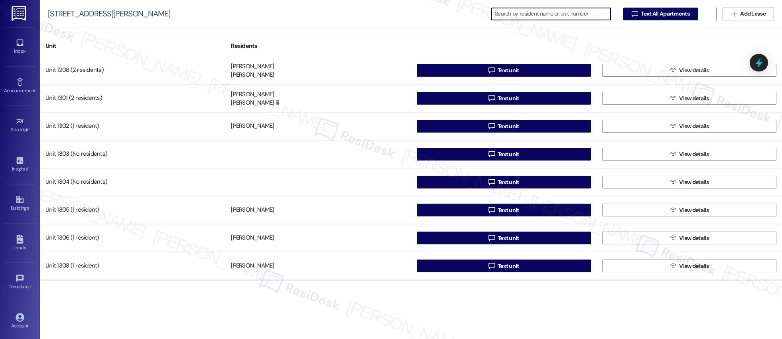
scroll to position [4478, 0]
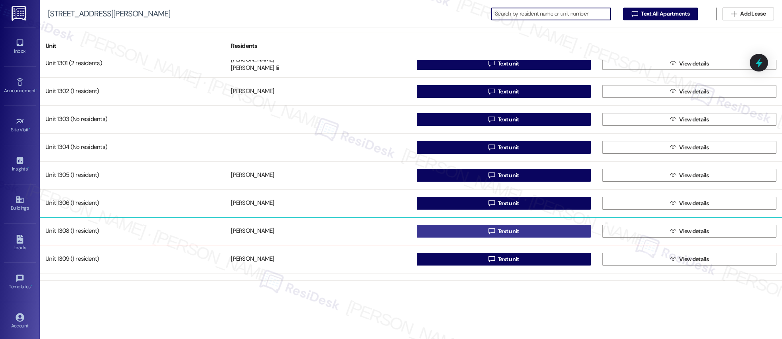
click at [505, 231] on div "Unit 1207 (1 resident) [PERSON_NAME]  Text unit  View details Unit 1208 (2 re…" at bounding box center [411, 170] width 742 height 220
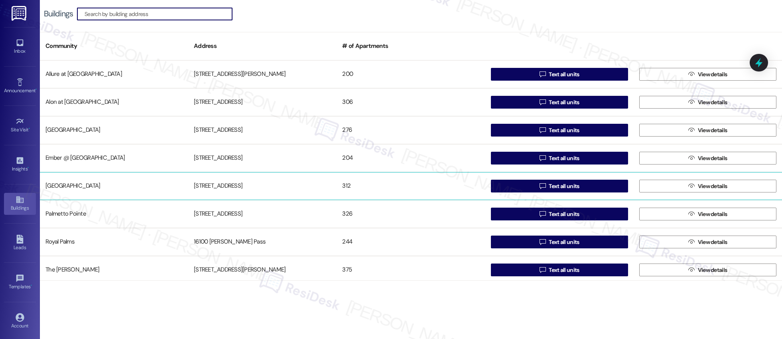
scroll to position [87, 0]
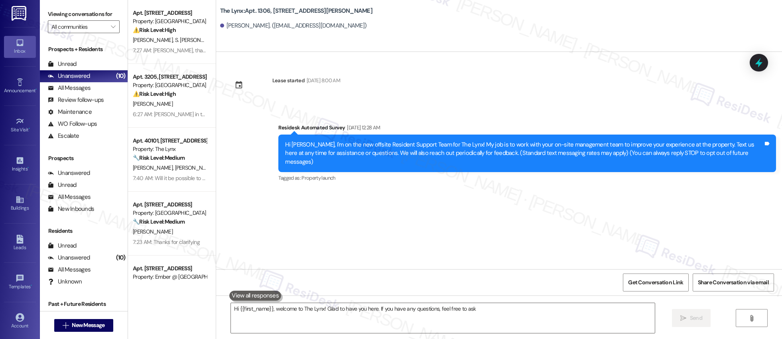
type textarea "Hi {{first_name}}, welcome to The Lynx! Glad to have you here. If you have any …"
click at [13, 202] on link "Buildings" at bounding box center [20, 204] width 32 height 22
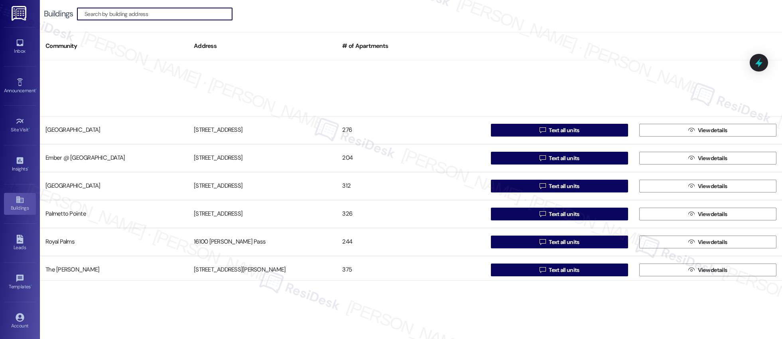
scroll to position [87, 0]
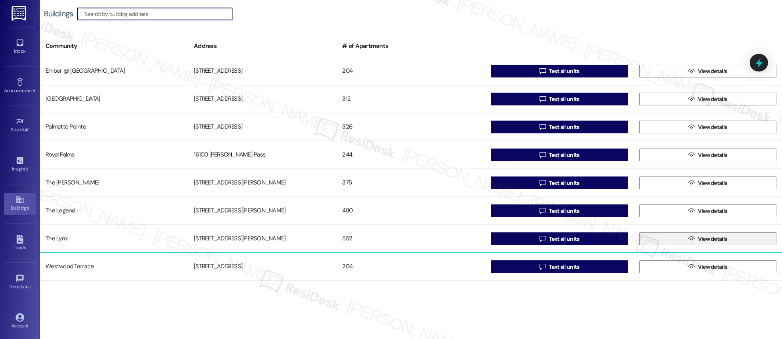
click at [708, 239] on span "View details" at bounding box center [713, 239] width 30 height 8
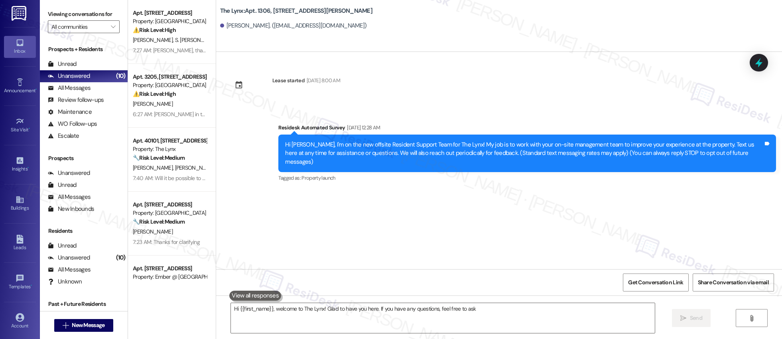
type textarea "Hi {{first_name}}, welcome to The Lynx! Glad to have you here. If you have any …"
click at [18, 203] on icon at bounding box center [20, 199] width 9 height 9
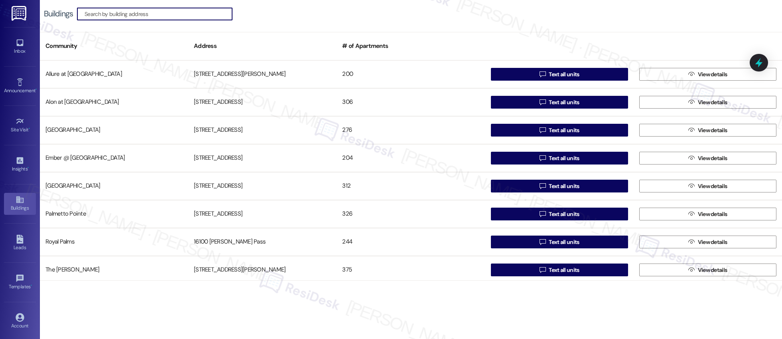
scroll to position [37, 0]
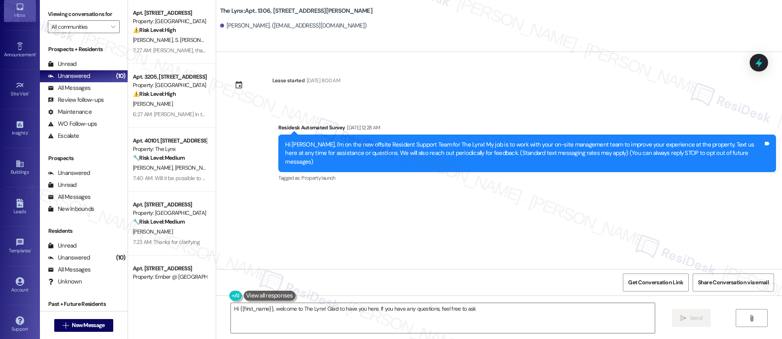
type textarea "Hi {{first_name}}, welcome to The Lynx! Glad to have you here. If you have any …"
click at [665, 58] on div "Lease started [DATE] 8:00 AM Survey, sent via SMS Residesk Automated Survey [DA…" at bounding box center [499, 160] width 566 height 217
